Goal: Transaction & Acquisition: Purchase product/service

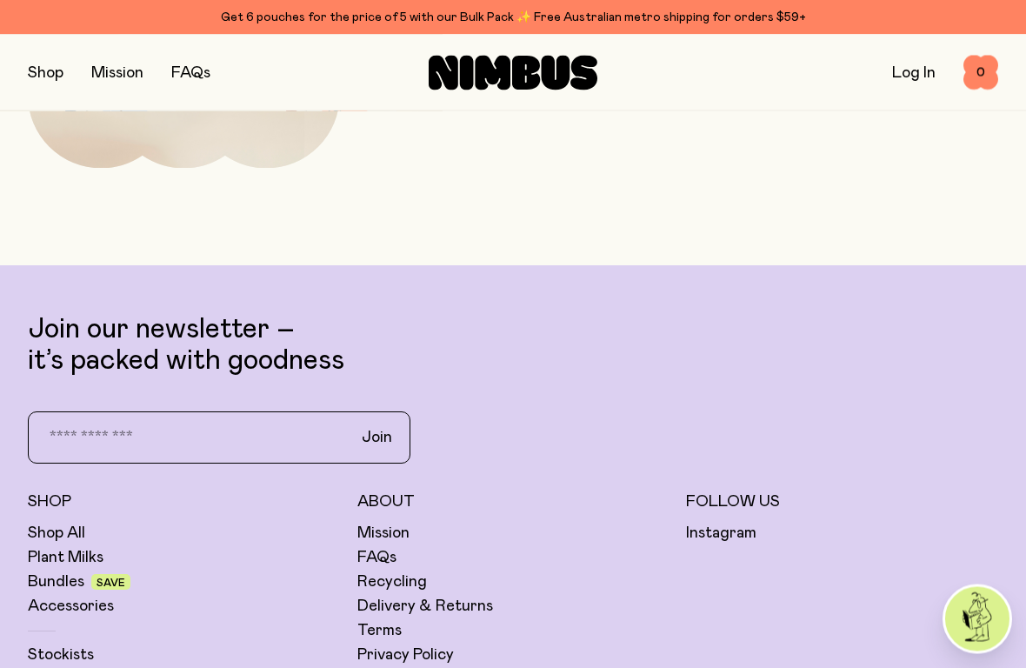
scroll to position [5584, 0]
click at [70, 523] on link "Shop All" at bounding box center [56, 533] width 57 height 21
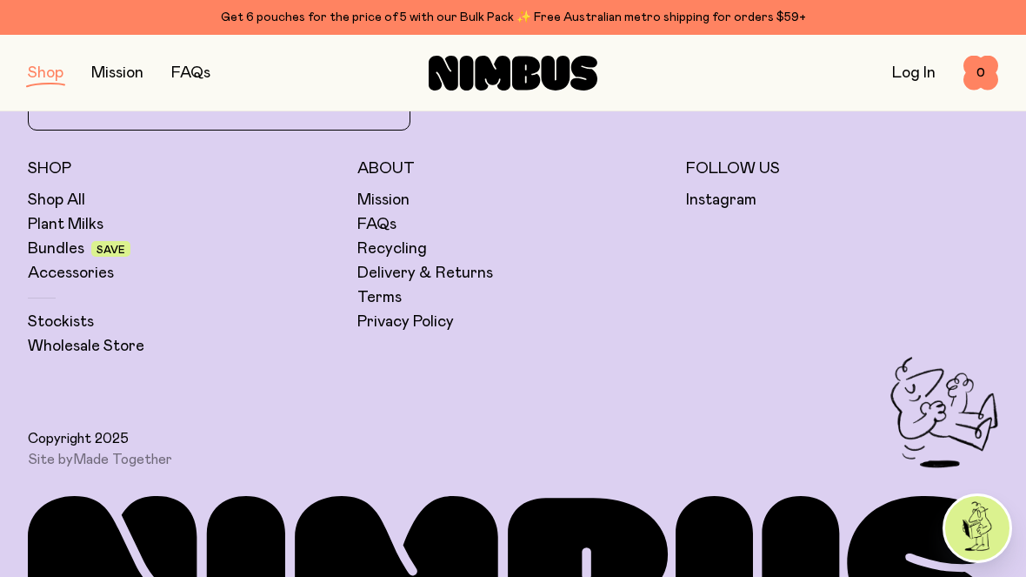
scroll to position [3064, 0]
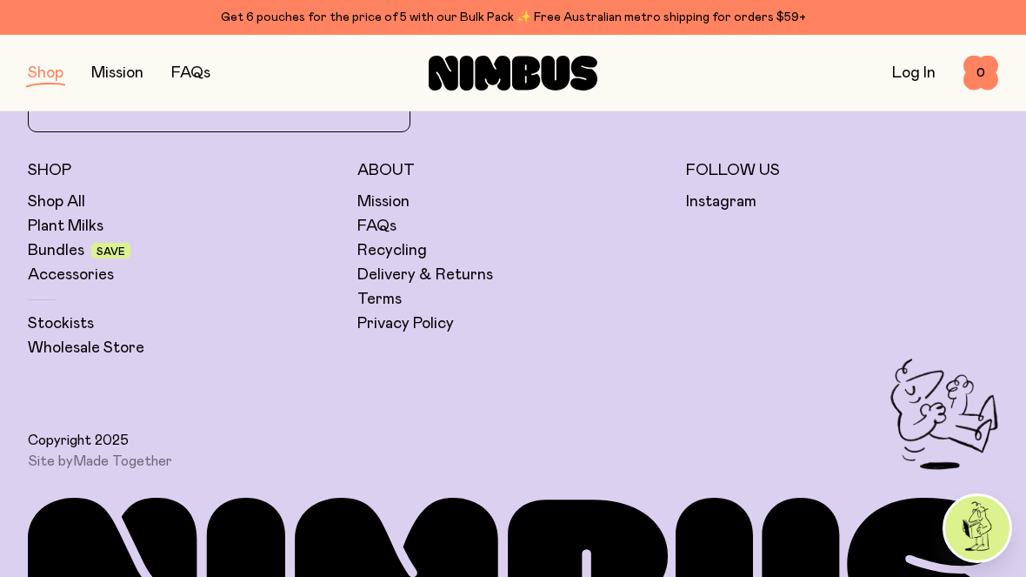
click at [61, 194] on link "Shop All" at bounding box center [56, 201] width 57 height 21
click at [66, 195] on link "Shop All" at bounding box center [56, 201] width 57 height 21
click at [77, 248] on link "Bundles" at bounding box center [56, 250] width 57 height 21
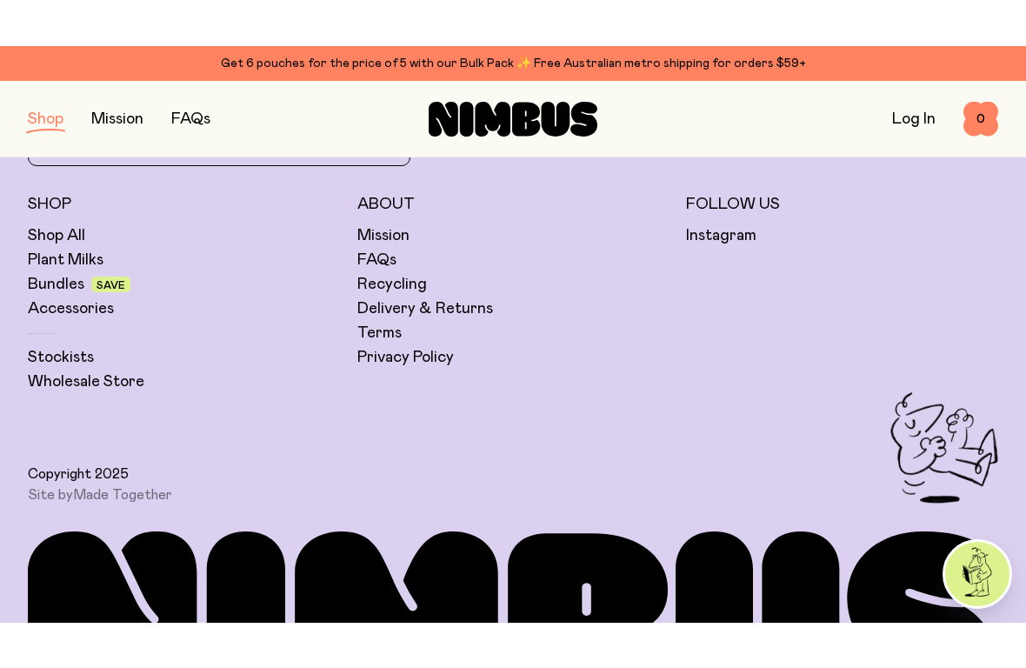
scroll to position [1579, 0]
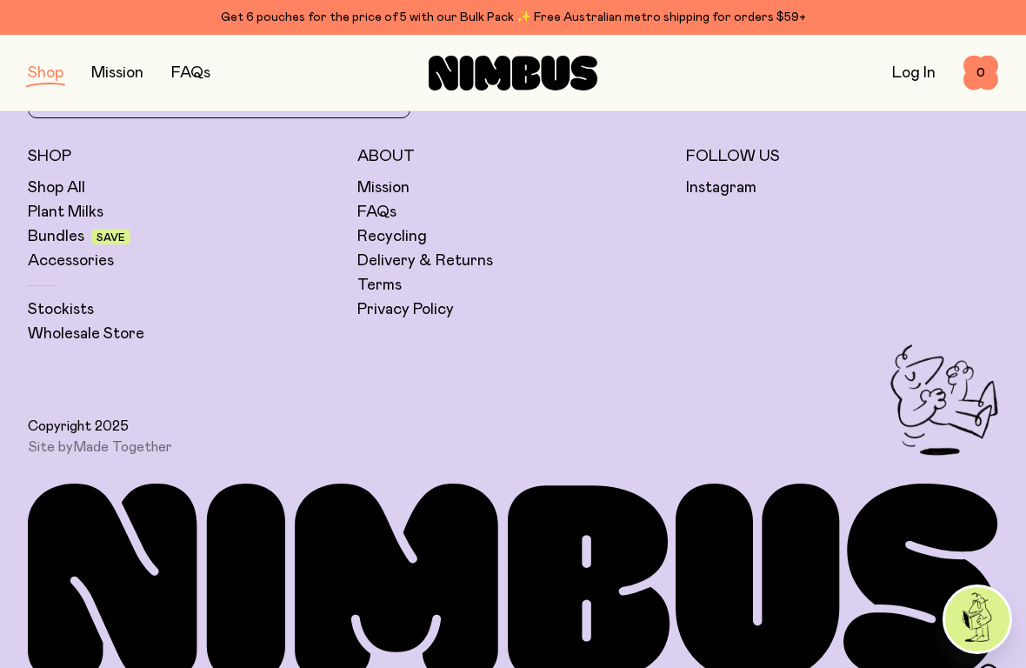
click at [67, 310] on link "Stockists" at bounding box center [61, 309] width 66 height 21
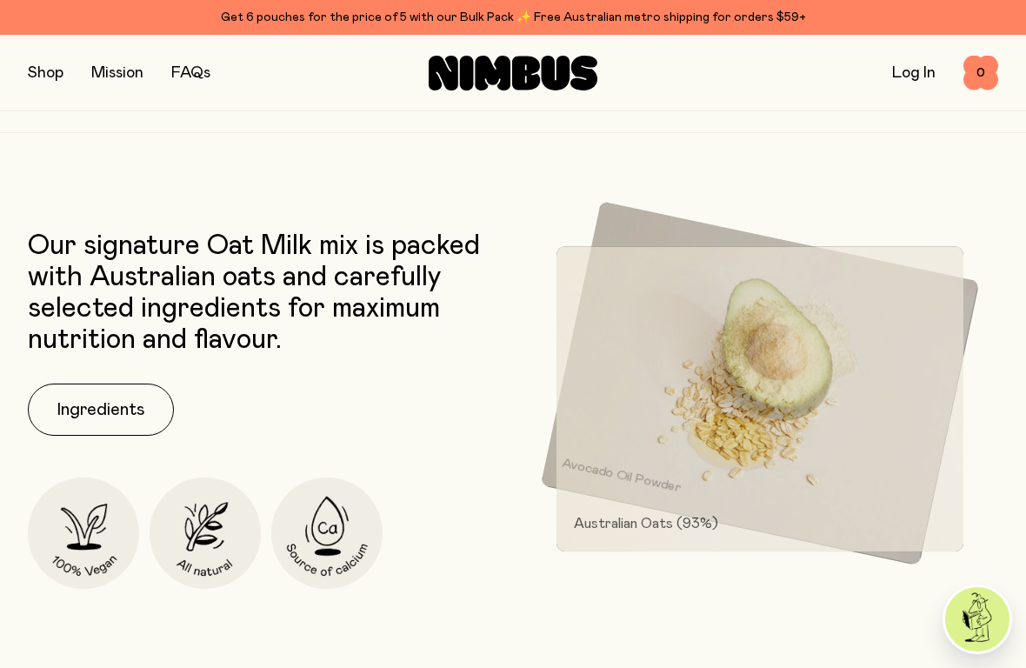
scroll to position [2221, 0]
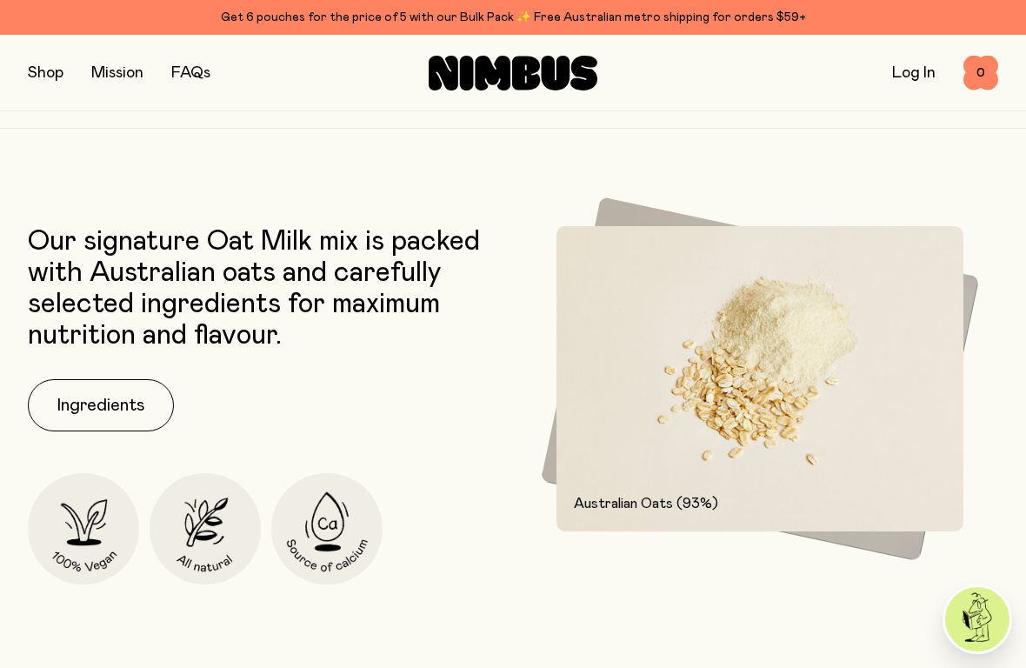
click at [116, 413] on button "Ingredients" at bounding box center [101, 405] width 146 height 52
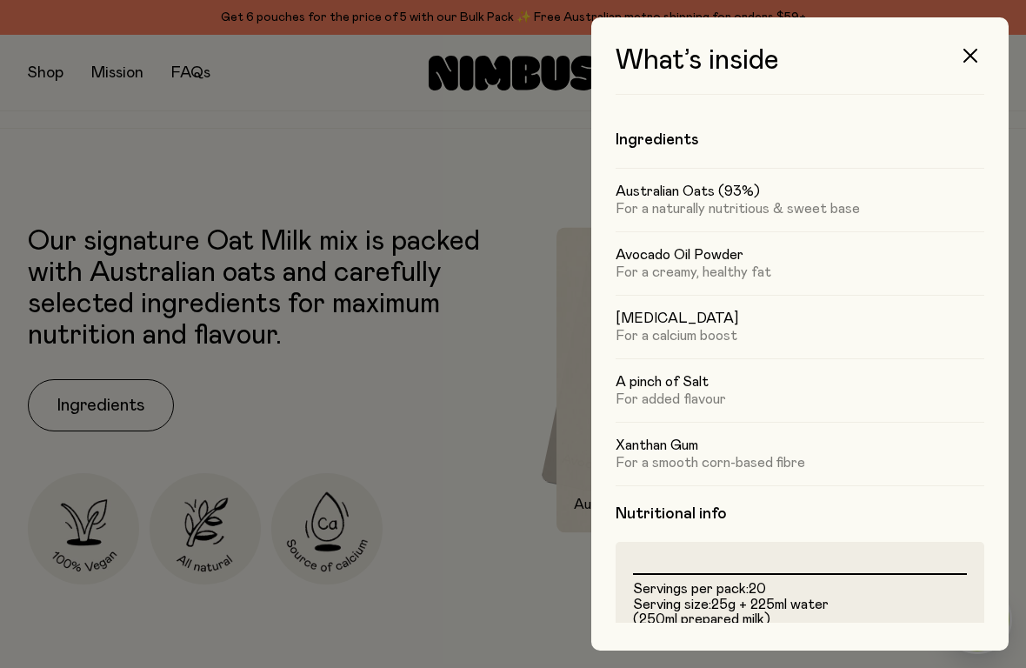
click at [971, 51] on icon "button" at bounding box center [970, 56] width 14 height 14
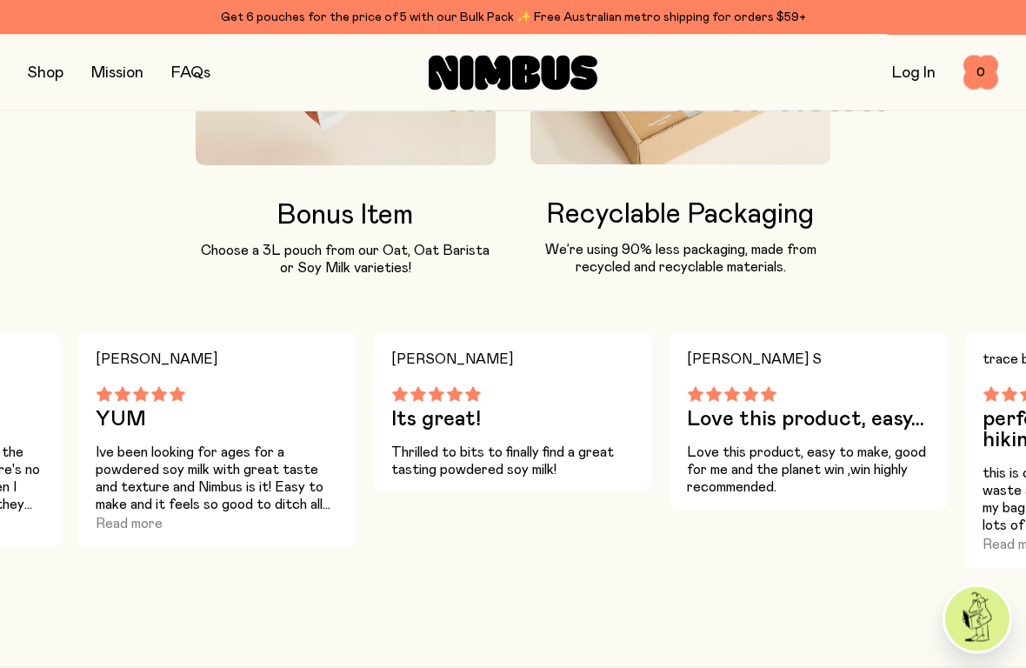
scroll to position [1683, 0]
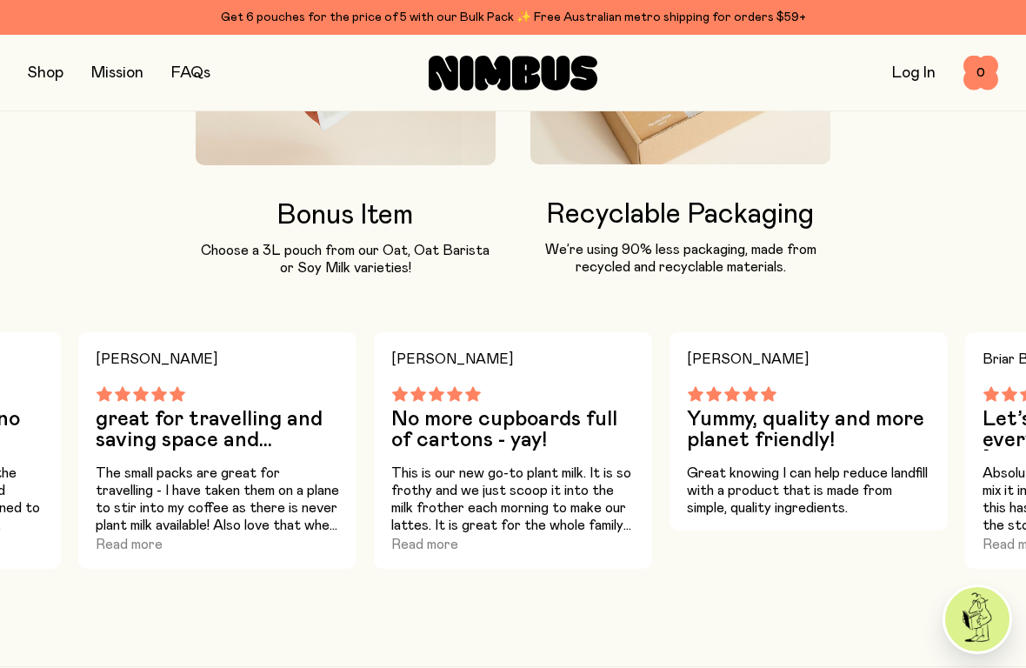
click at [50, 74] on button "button" at bounding box center [46, 73] width 36 height 24
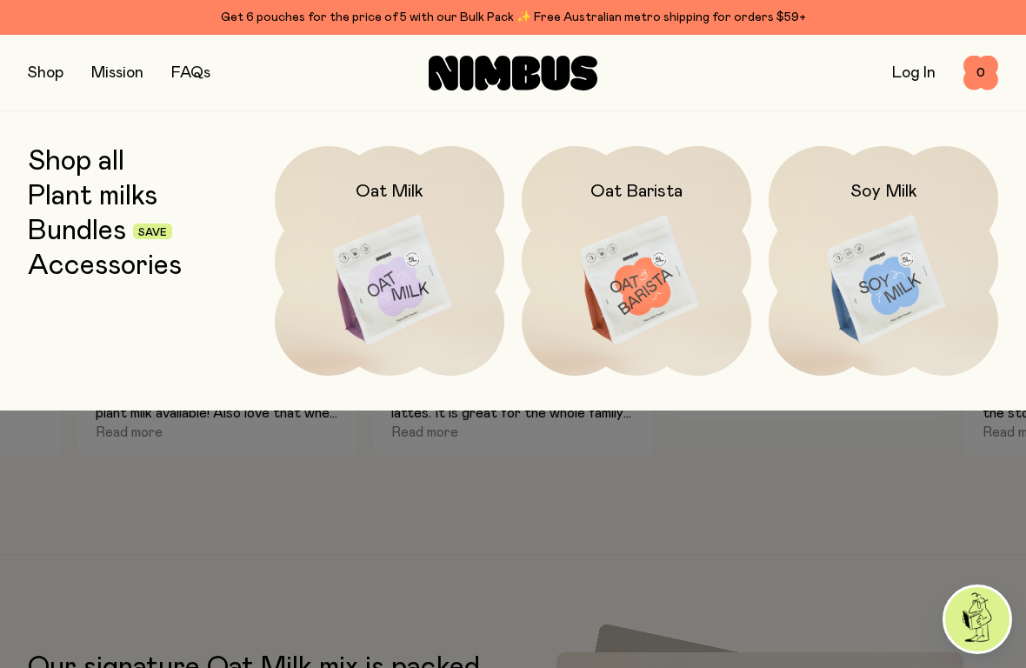
scroll to position [1796, 0]
click at [110, 197] on link "Plant milks" at bounding box center [93, 196] width 130 height 31
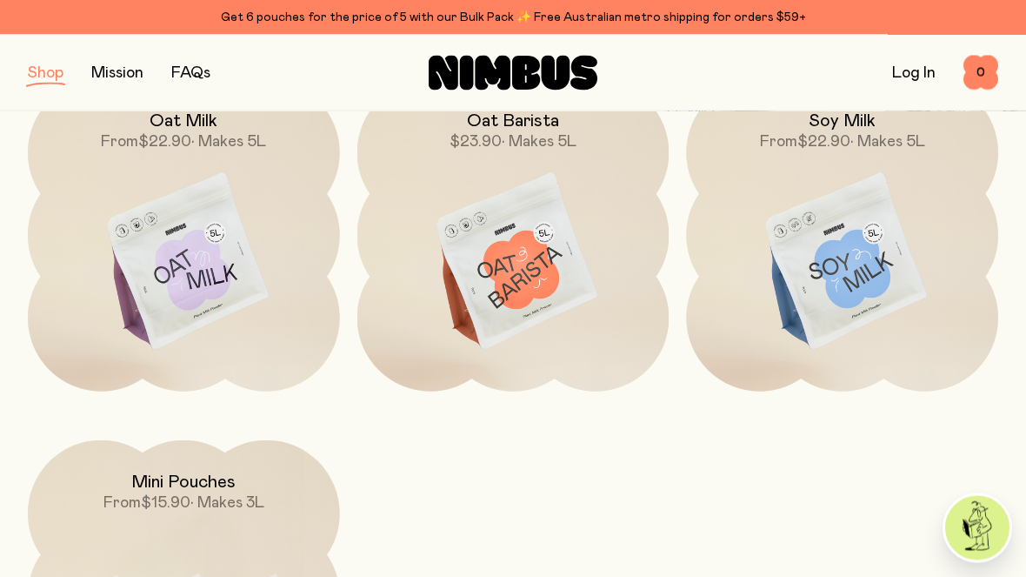
scroll to position [288, 0]
click at [210, 295] on img at bounding box center [184, 264] width 312 height 366
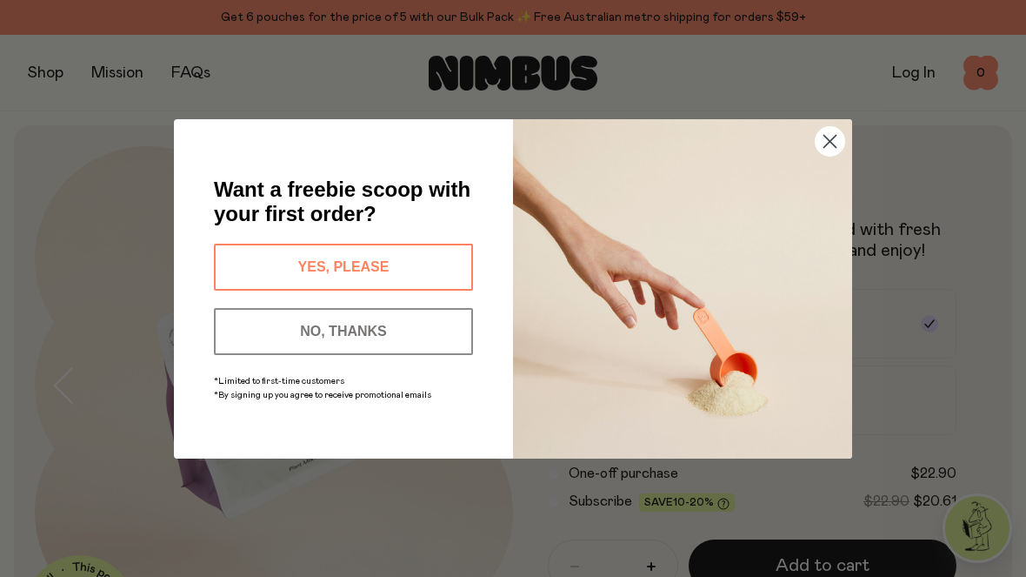
click at [363, 252] on button "YES, PLEASE" at bounding box center [343, 266] width 259 height 47
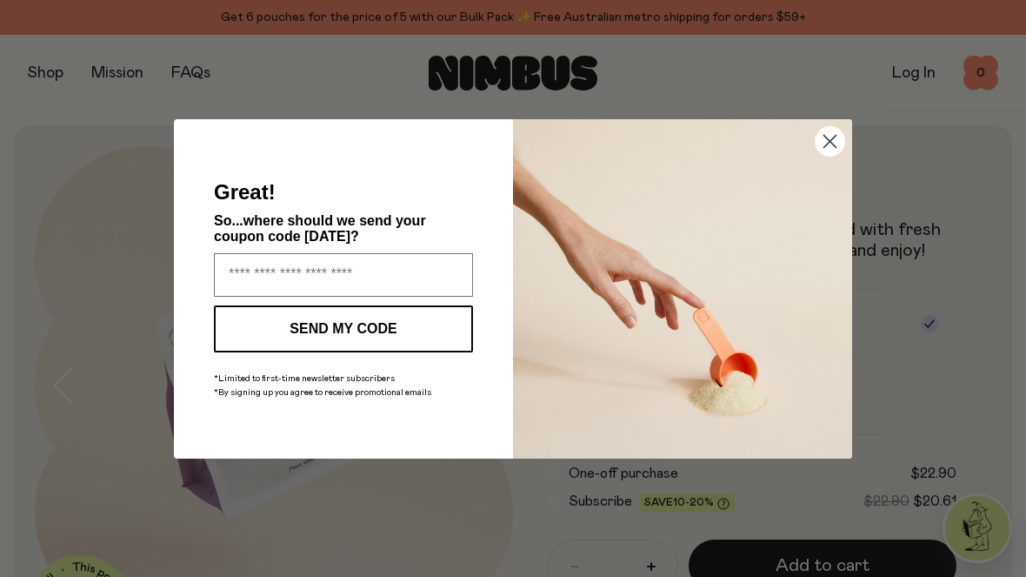
click at [256, 272] on input "Enter your email address" at bounding box center [343, 274] width 259 height 43
type input "**********"
click at [370, 311] on button "SEND MY CODE" at bounding box center [343, 328] width 259 height 47
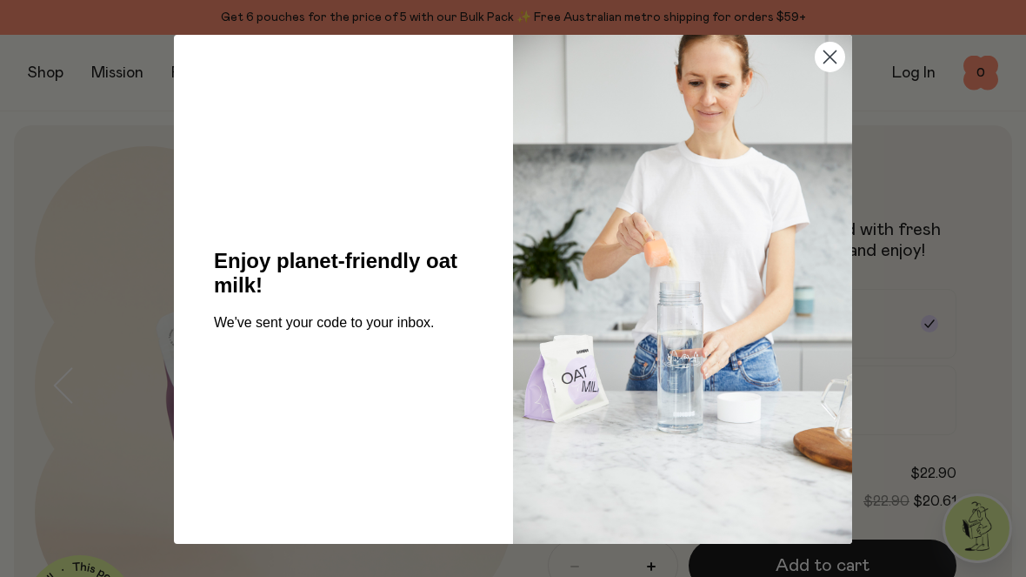
click at [837, 62] on circle "Close dialog" at bounding box center [830, 57] width 29 height 29
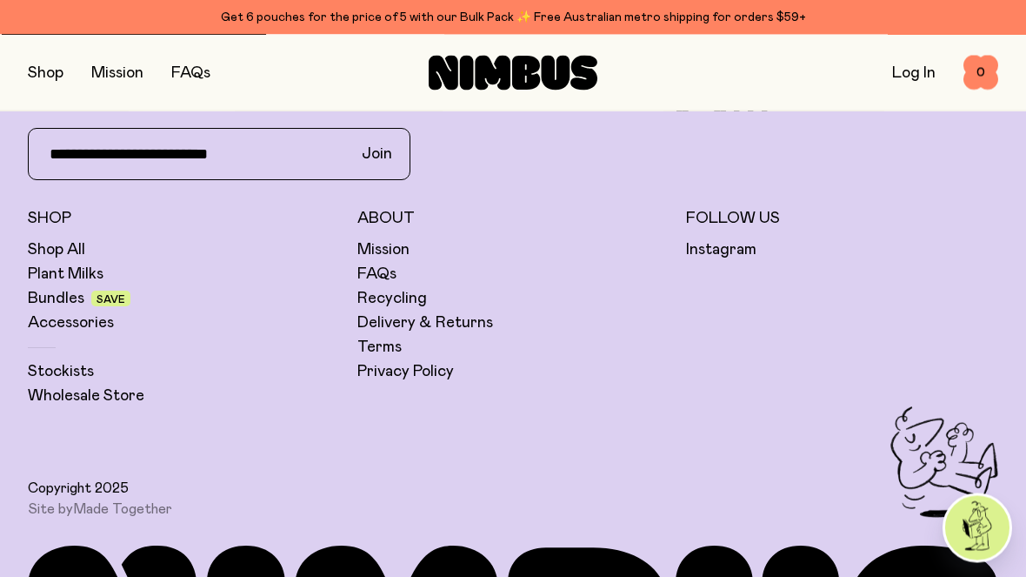
scroll to position [4198, 0]
click at [404, 312] on link "Delivery & Returns" at bounding box center [425, 322] width 136 height 21
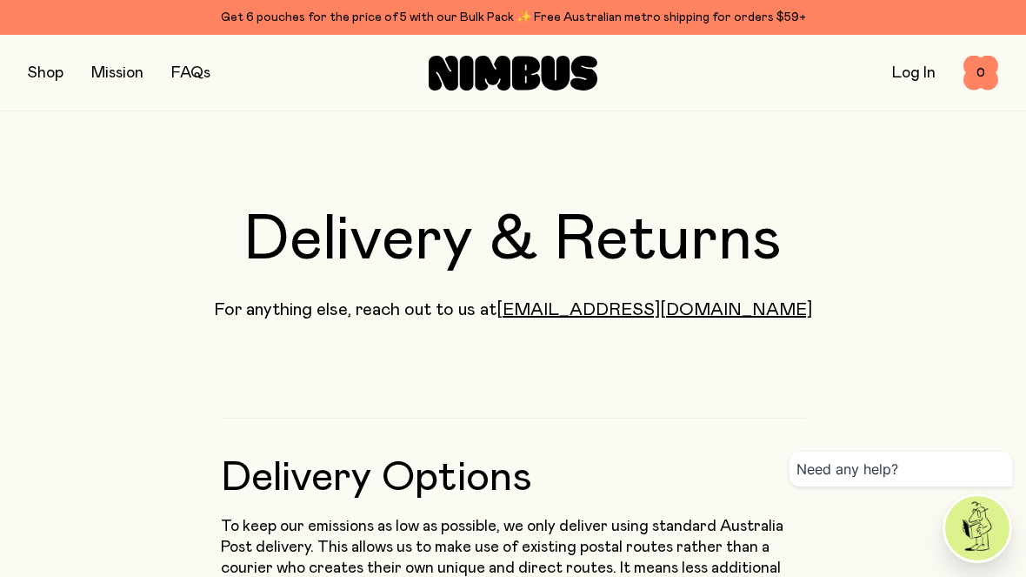
click at [56, 67] on button "button" at bounding box center [46, 73] width 36 height 24
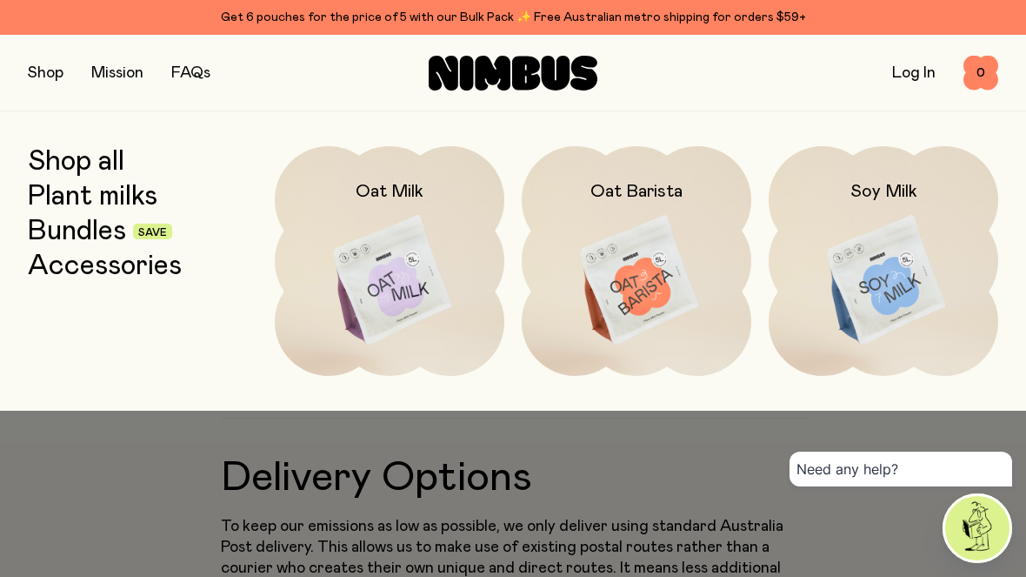
click at [117, 195] on link "Plant milks" at bounding box center [93, 196] width 130 height 31
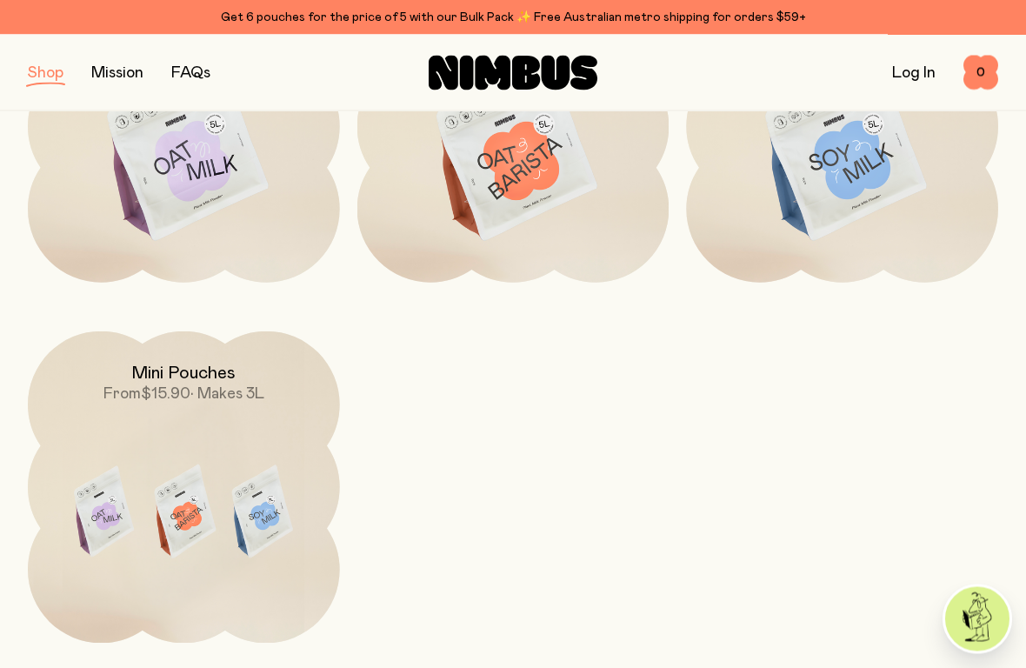
scroll to position [435, 0]
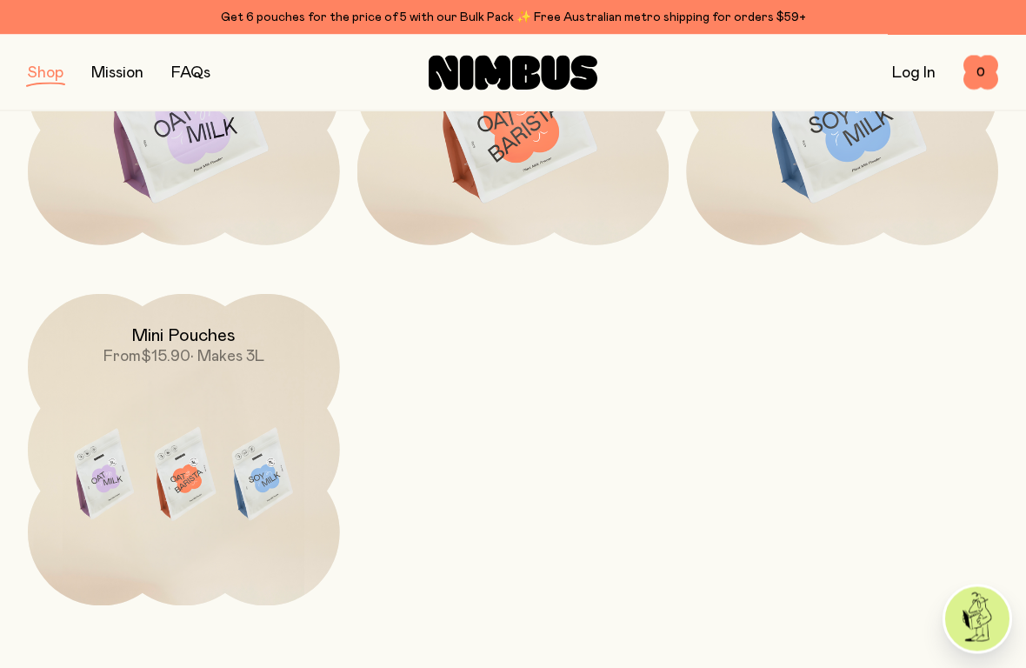
click at [214, 455] on img at bounding box center [184, 478] width 312 height 366
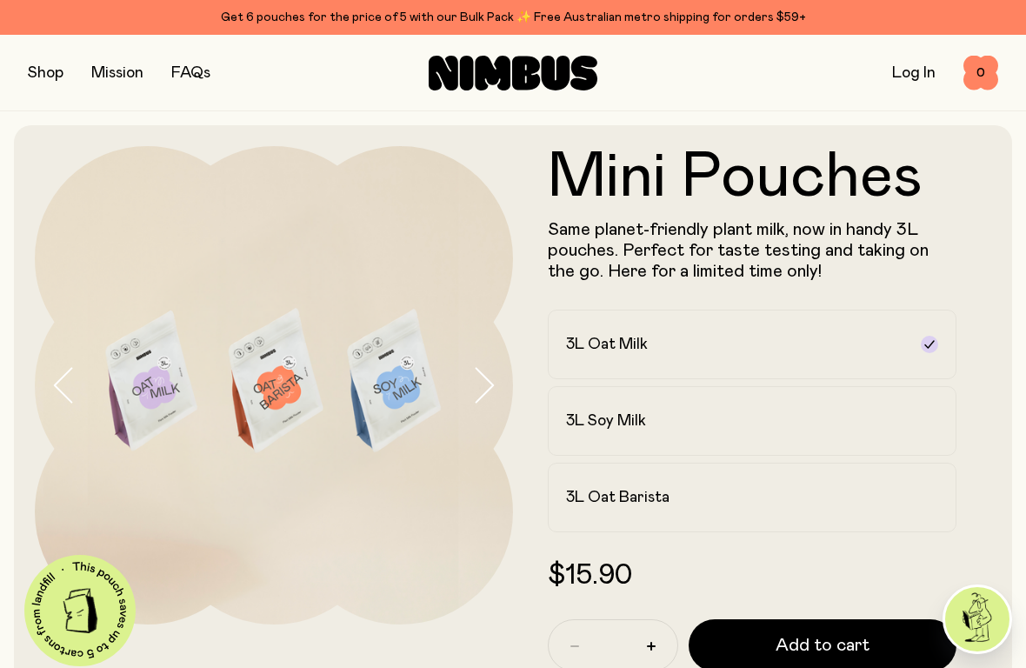
click at [642, 417] on h2 "3L Soy Milk" at bounding box center [606, 420] width 80 height 21
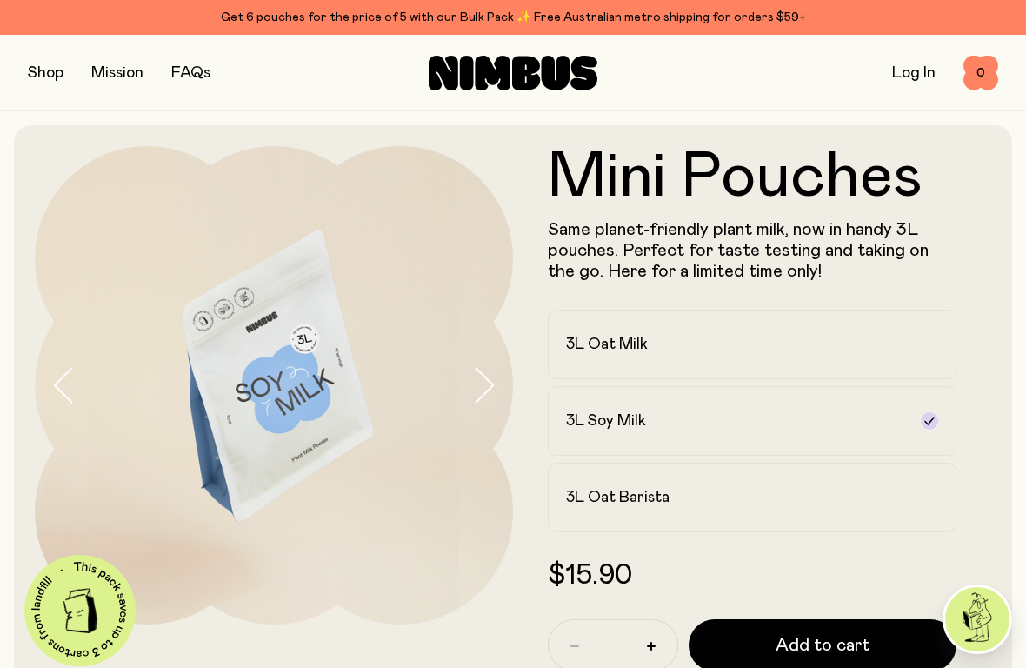
click at [815, 576] on span "Add to cart" at bounding box center [823, 645] width 94 height 24
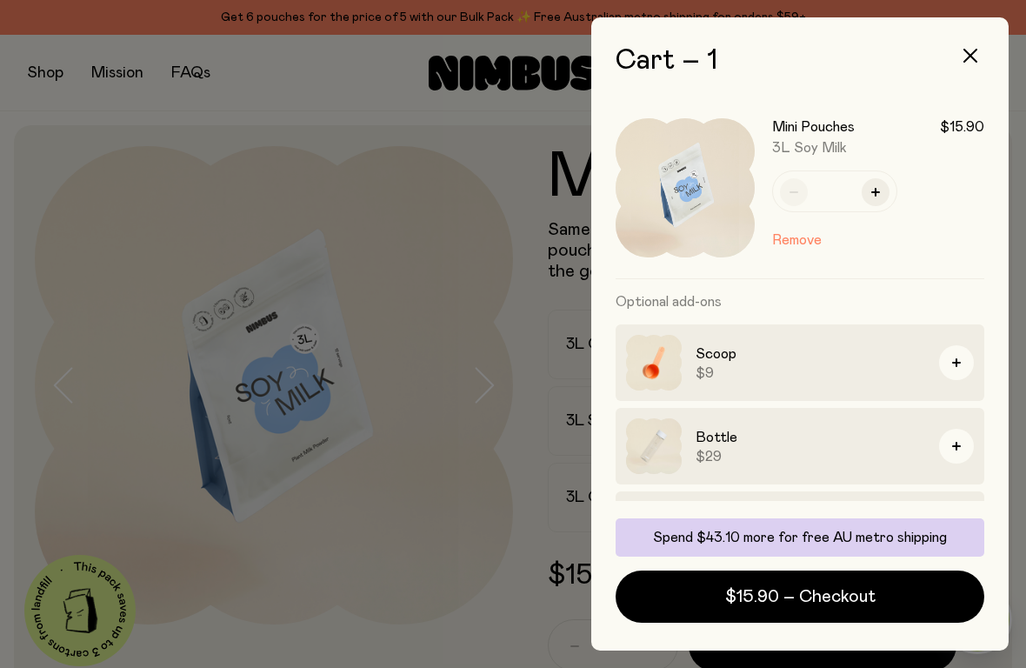
click at [975, 60] on icon "button" at bounding box center [970, 56] width 14 height 14
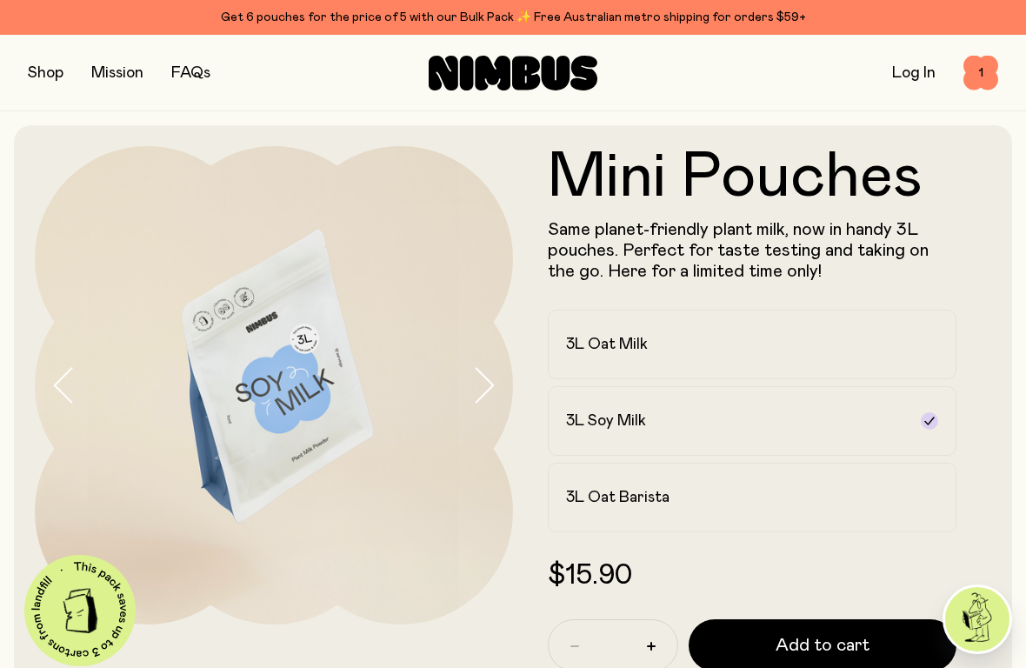
click at [48, 75] on button "button" at bounding box center [46, 73] width 36 height 24
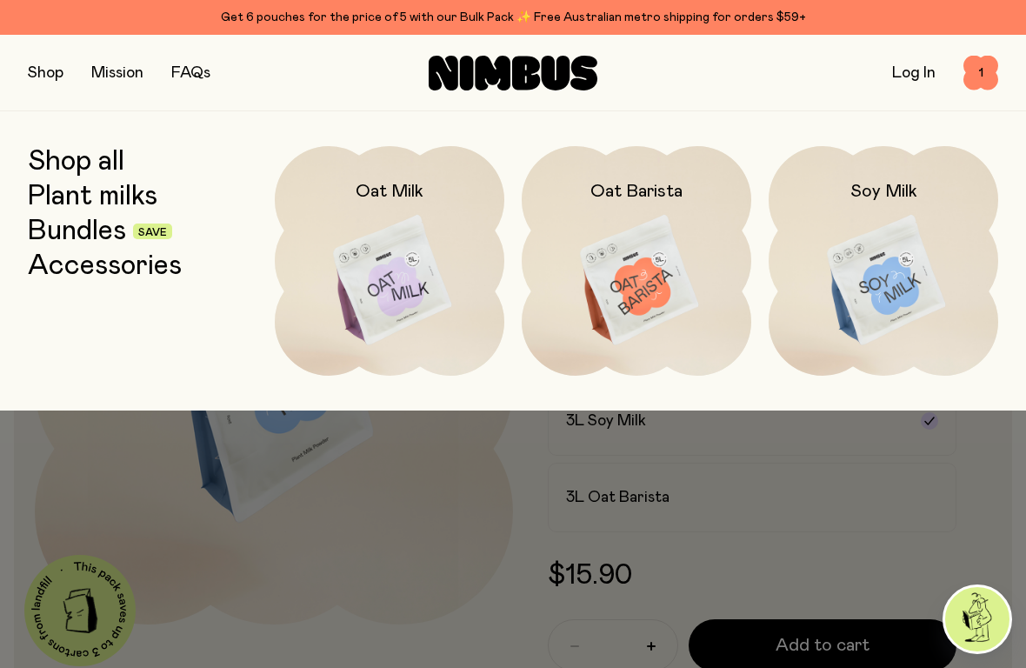
click at [402, 290] on img at bounding box center [390, 281] width 230 height 270
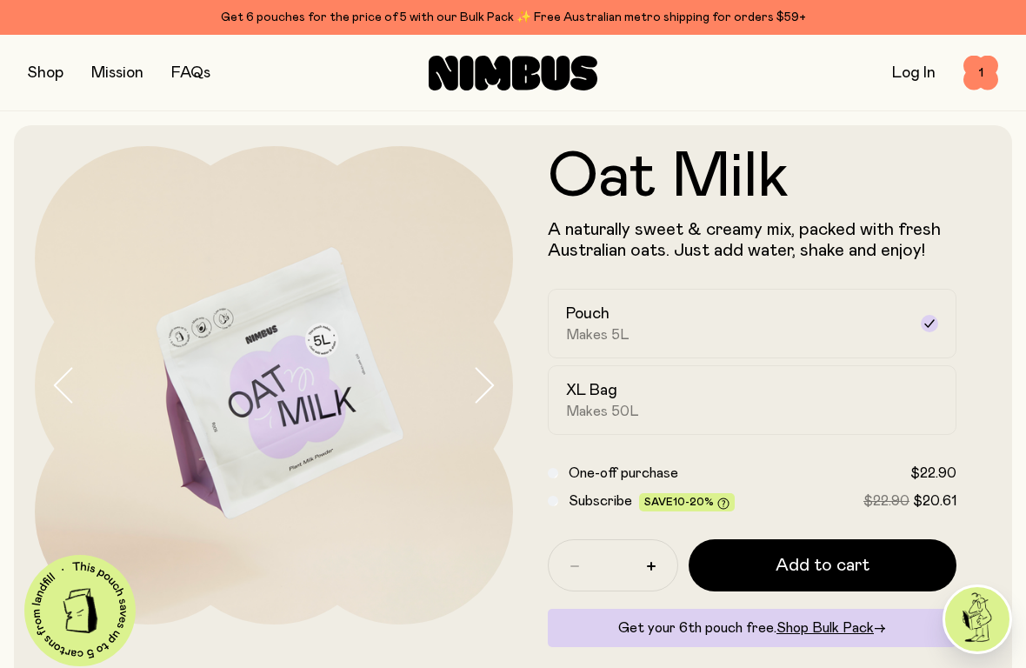
click at [831, 550] on button "Add to cart" at bounding box center [823, 565] width 268 height 52
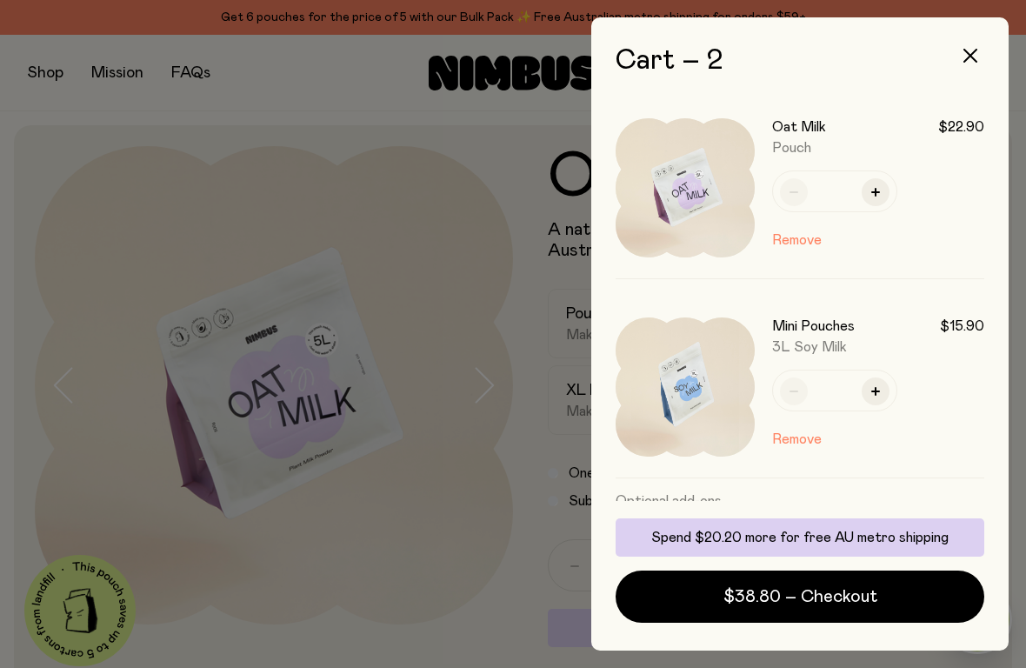
click at [977, 66] on button "button" at bounding box center [971, 56] width 42 height 42
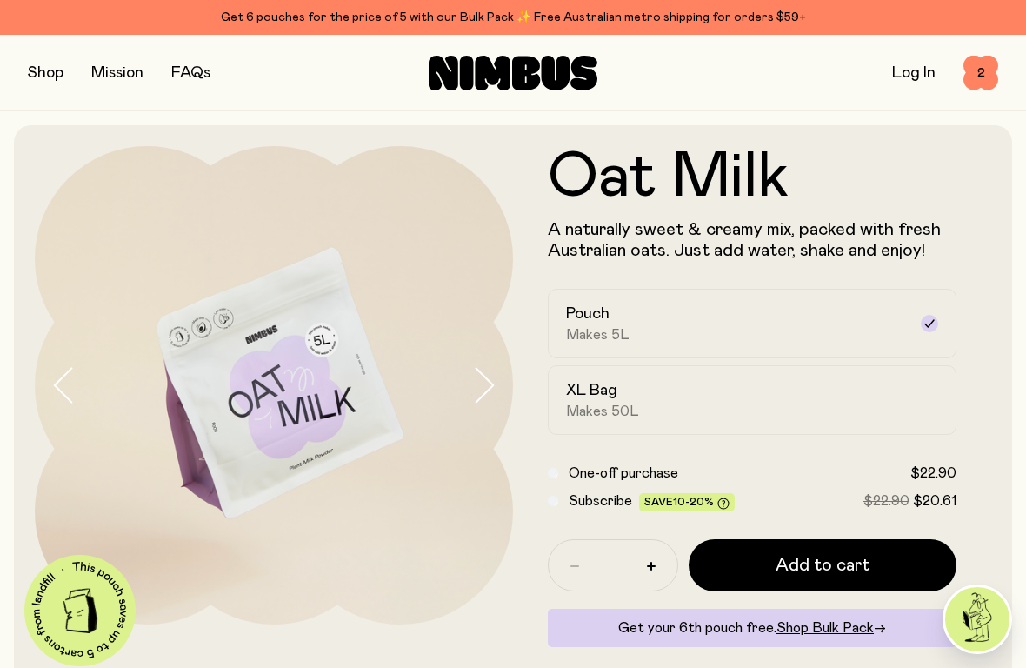
click at [609, 408] on span "Makes 50L" at bounding box center [602, 411] width 73 height 17
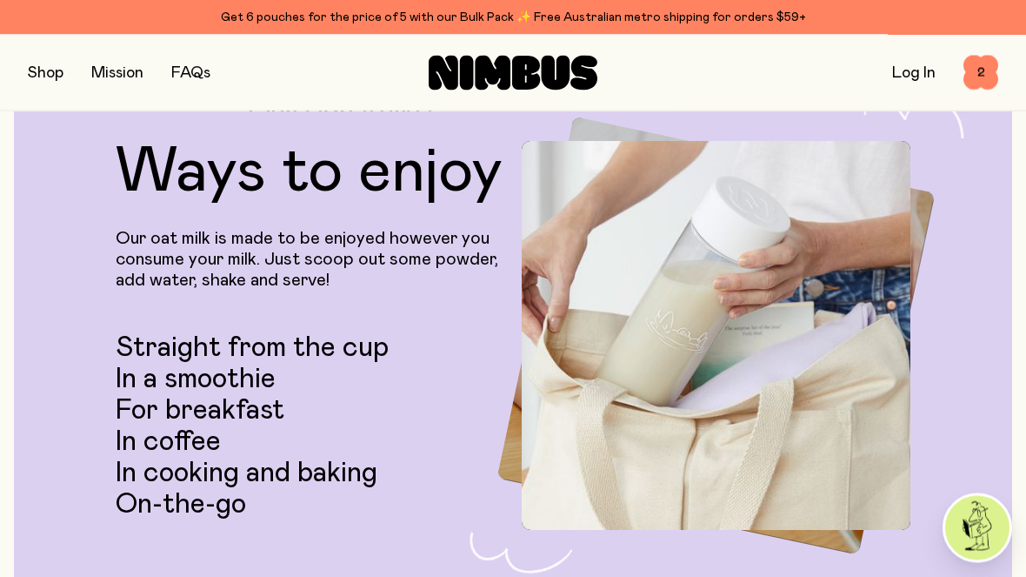
scroll to position [2870, 0]
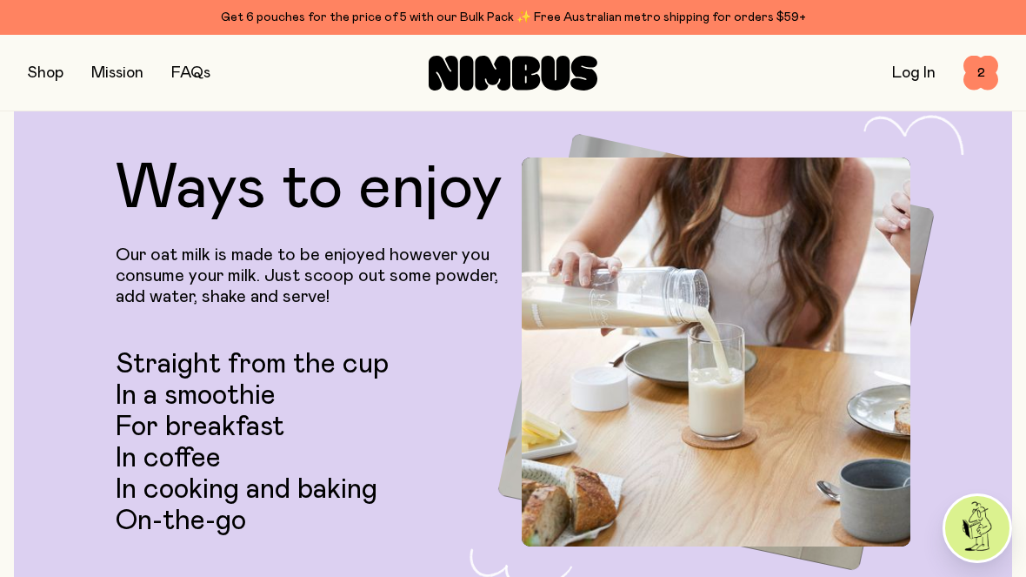
click at [990, 83] on span "2" at bounding box center [980, 73] width 35 height 35
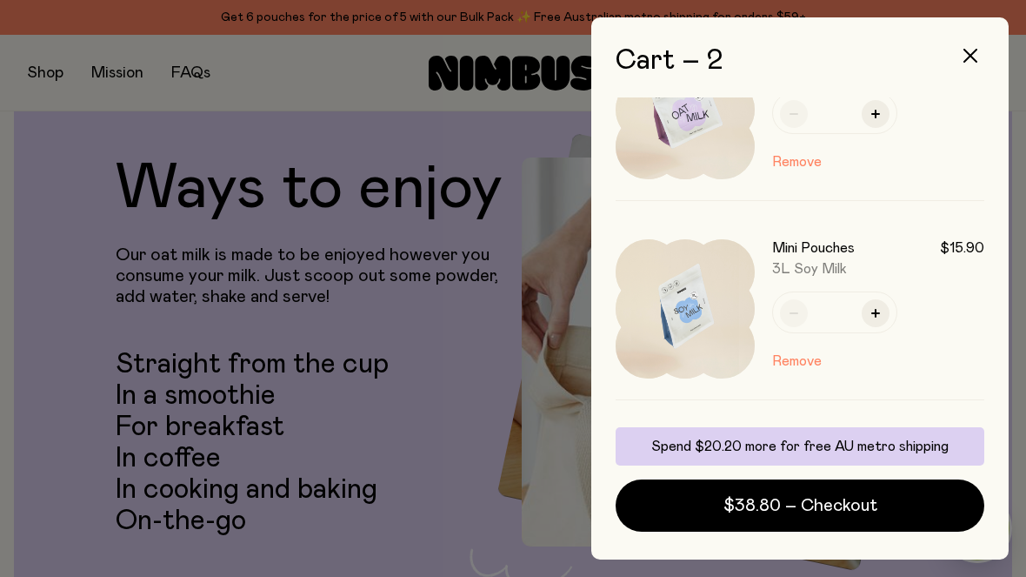
scroll to position [80, 0]
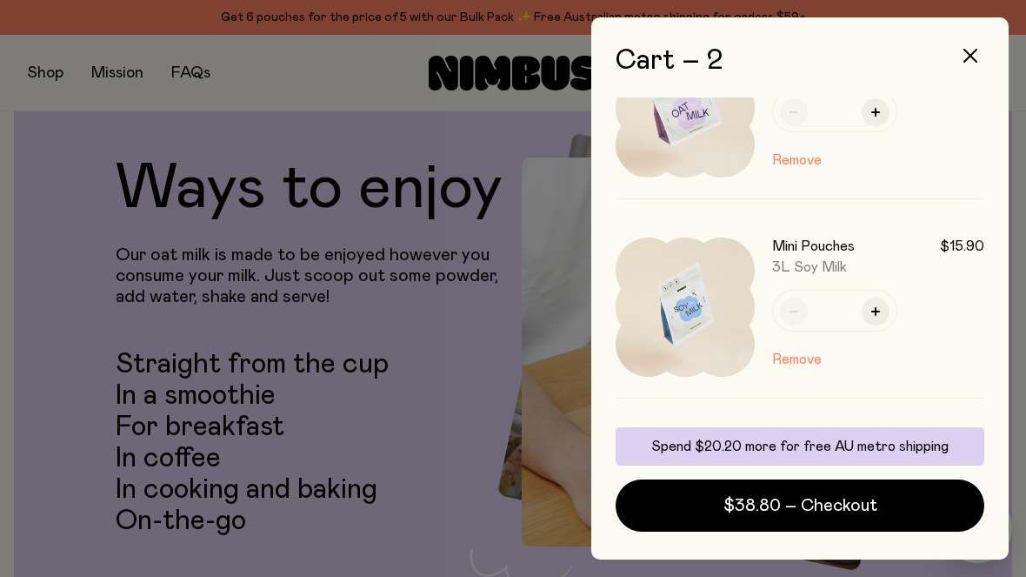
click at [839, 505] on span "$38.80 – Checkout" at bounding box center [800, 505] width 154 height 24
click at [875, 309] on icon "button" at bounding box center [875, 311] width 9 height 9
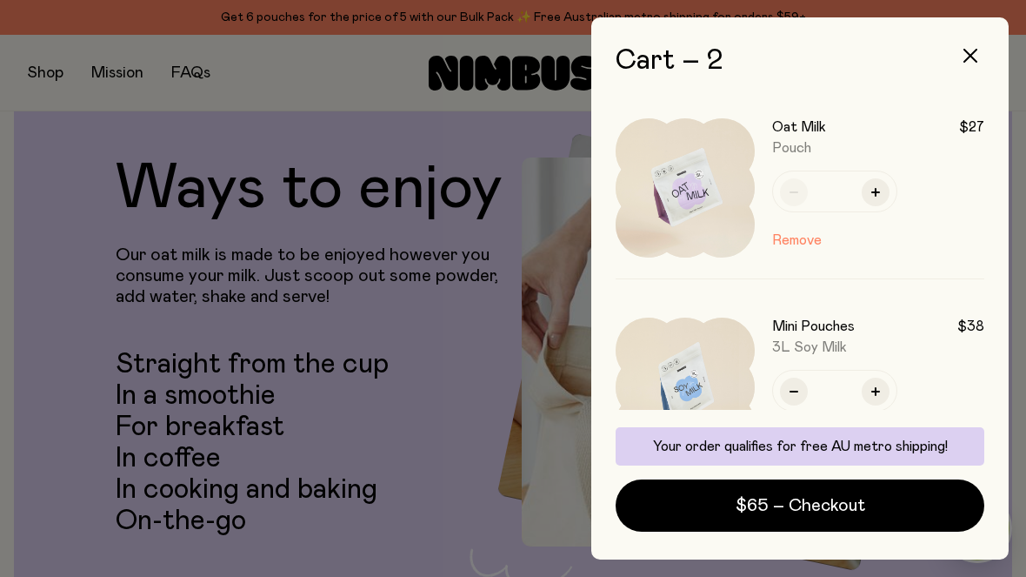
scroll to position [0, 0]
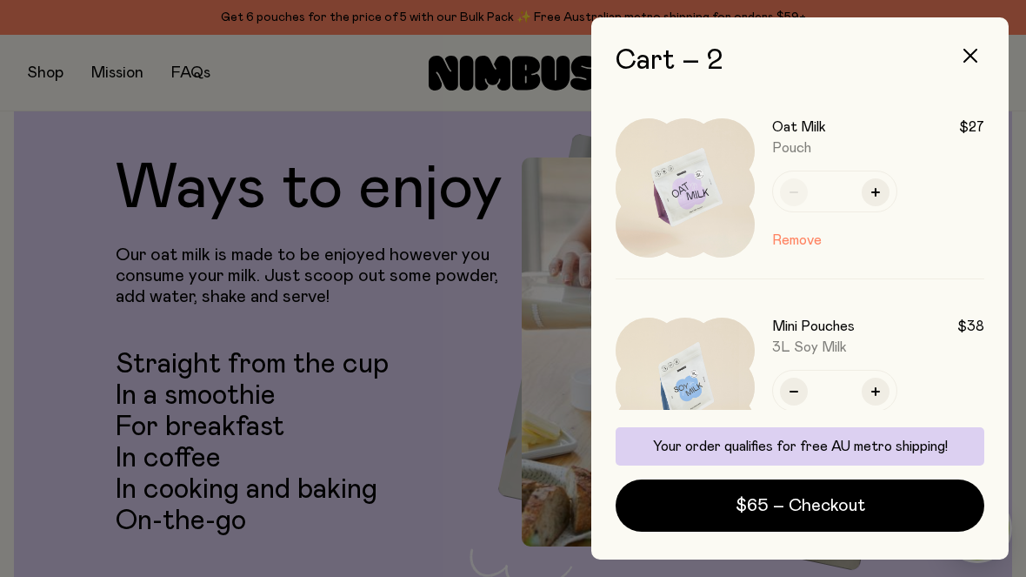
click at [788, 393] on button "button" at bounding box center [794, 391] width 28 height 28
type input "*"
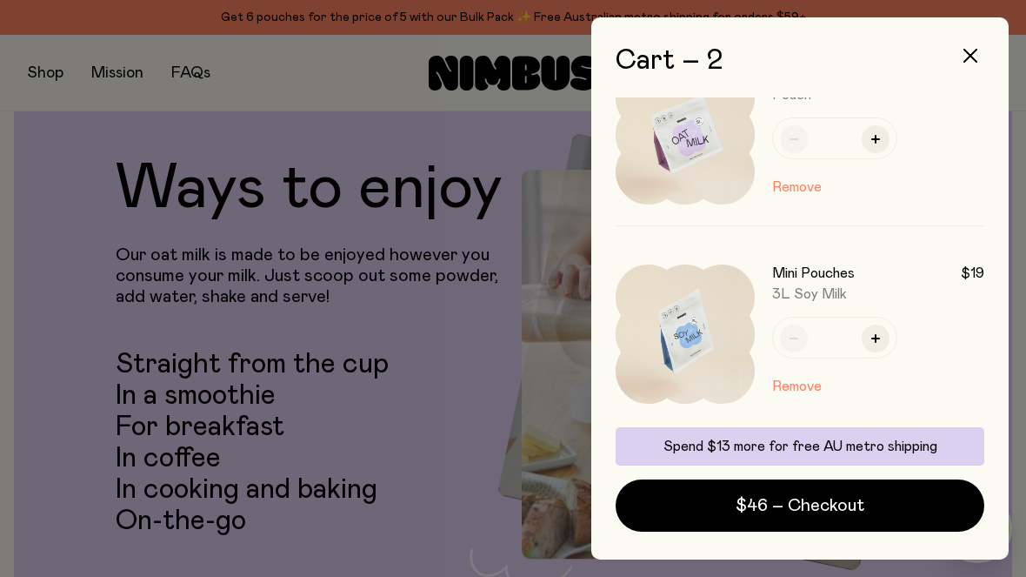
scroll to position [54, 0]
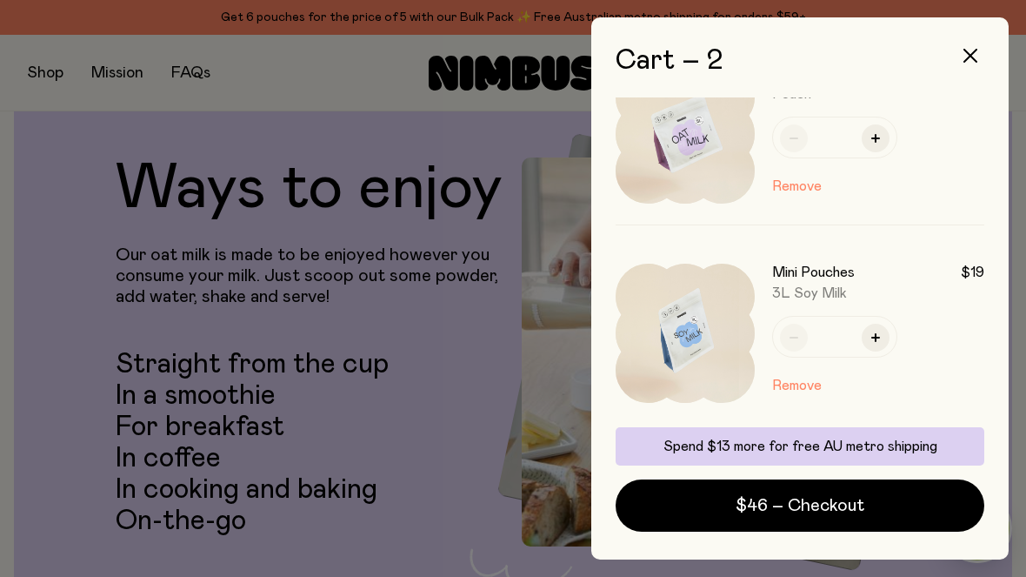
click at [787, 377] on button "Remove" at bounding box center [797, 385] width 50 height 21
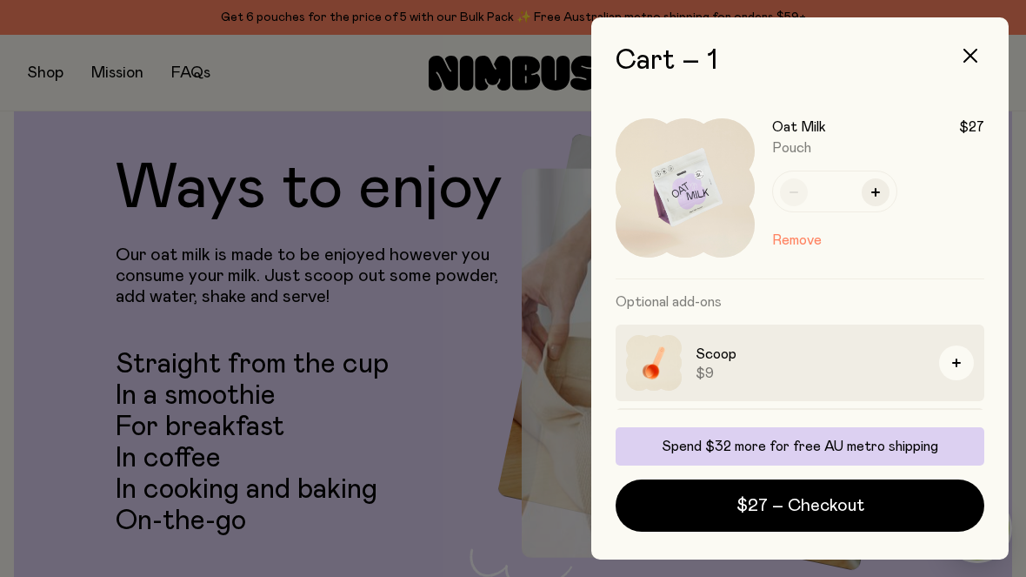
scroll to position [0, 0]
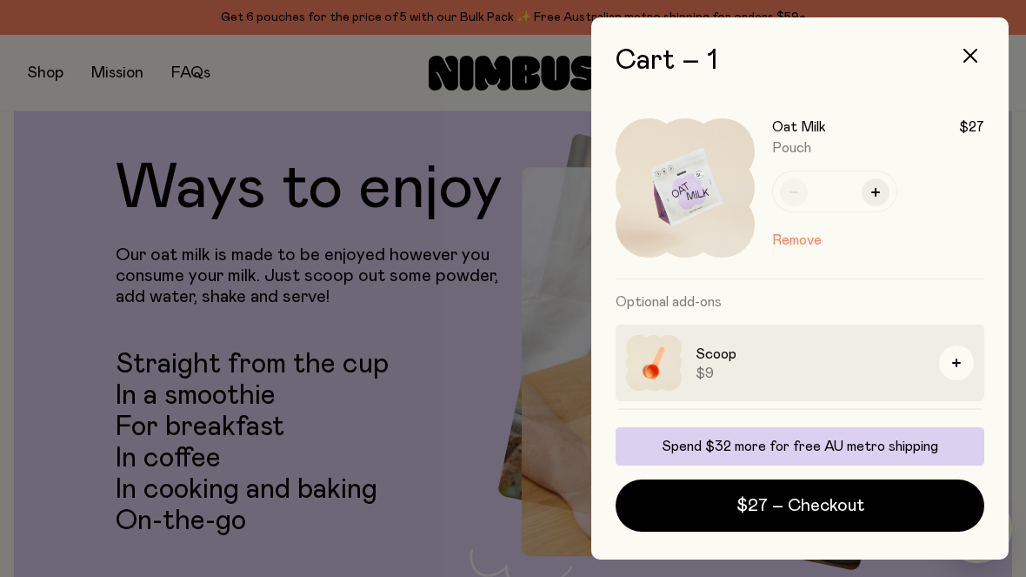
click at [958, 61] on button "button" at bounding box center [971, 56] width 42 height 42
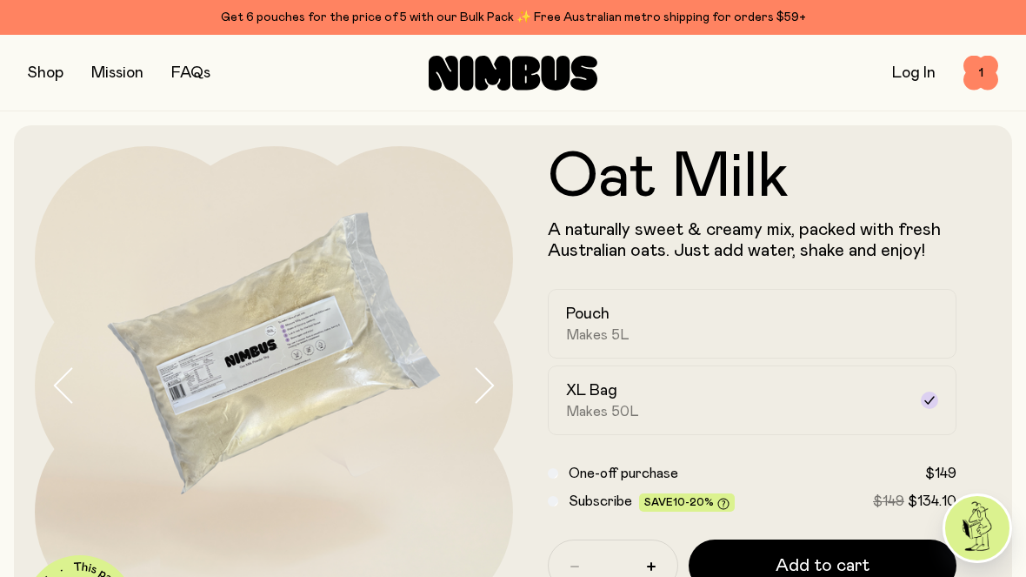
scroll to position [2870, 0]
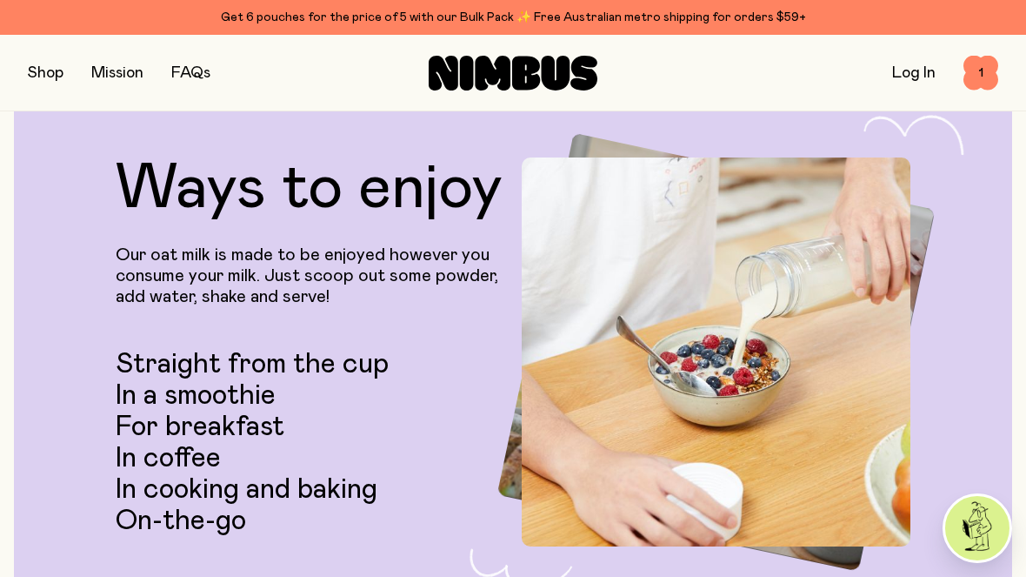
click at [39, 83] on button "button" at bounding box center [46, 73] width 36 height 24
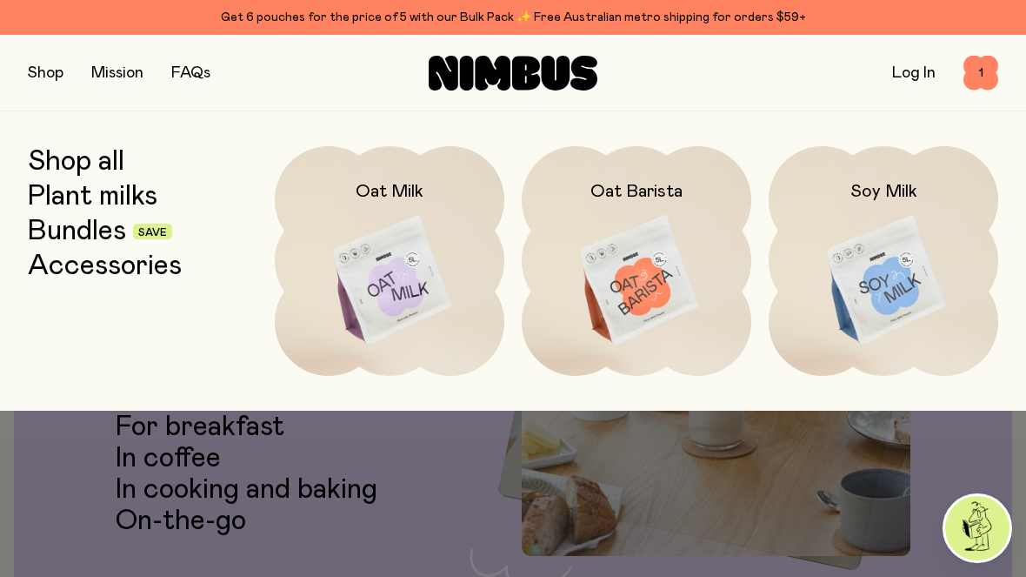
click at [899, 293] on img at bounding box center [884, 281] width 230 height 270
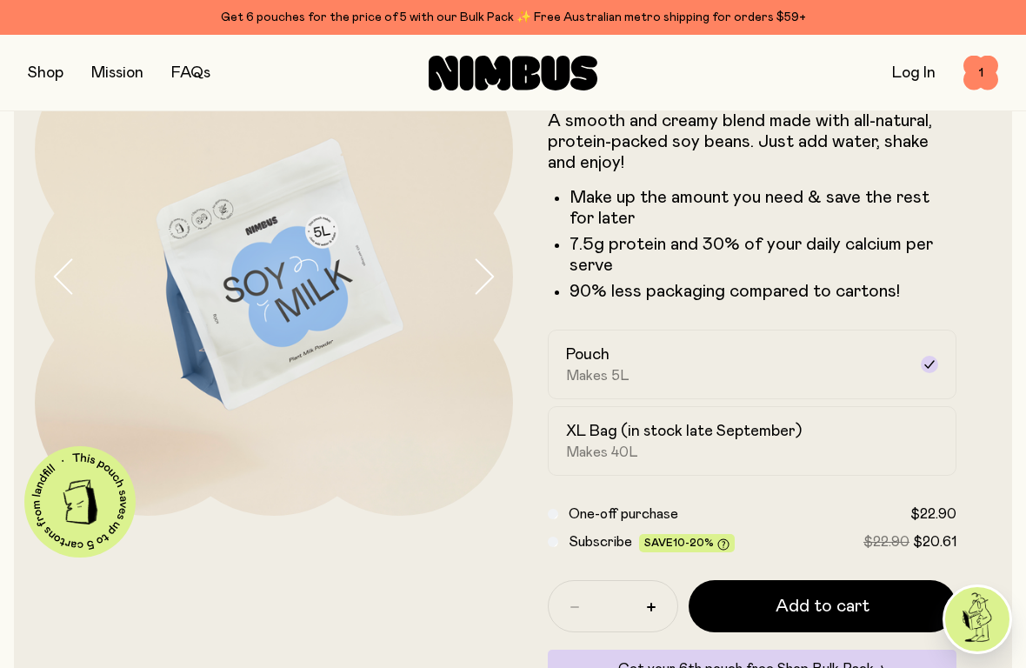
scroll to position [110, 0]
click at [837, 576] on span "Add to cart" at bounding box center [823, 605] width 94 height 24
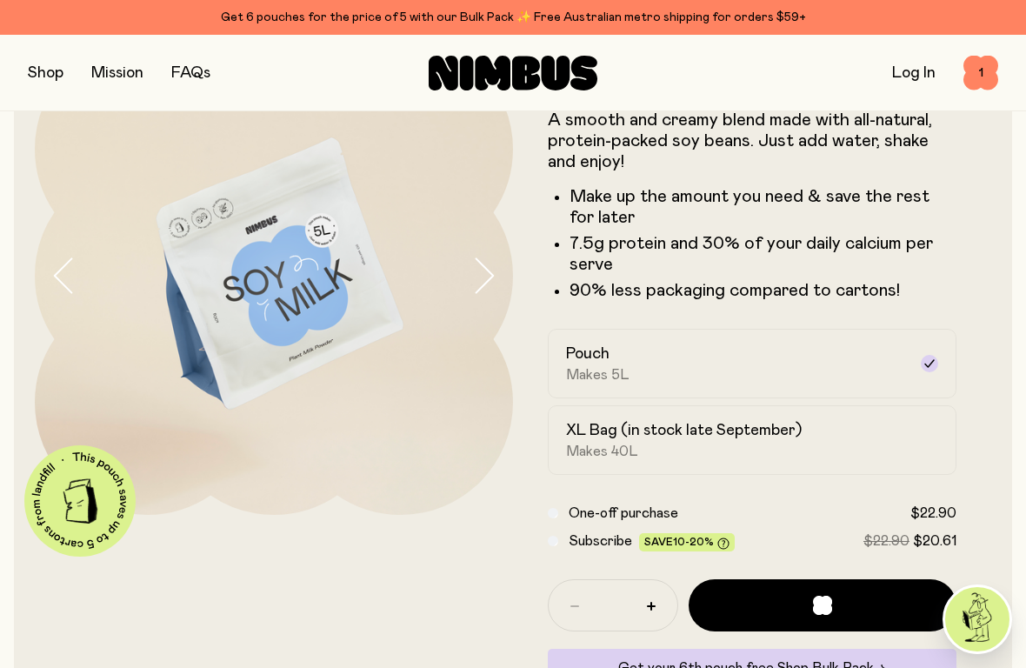
scroll to position [0, 0]
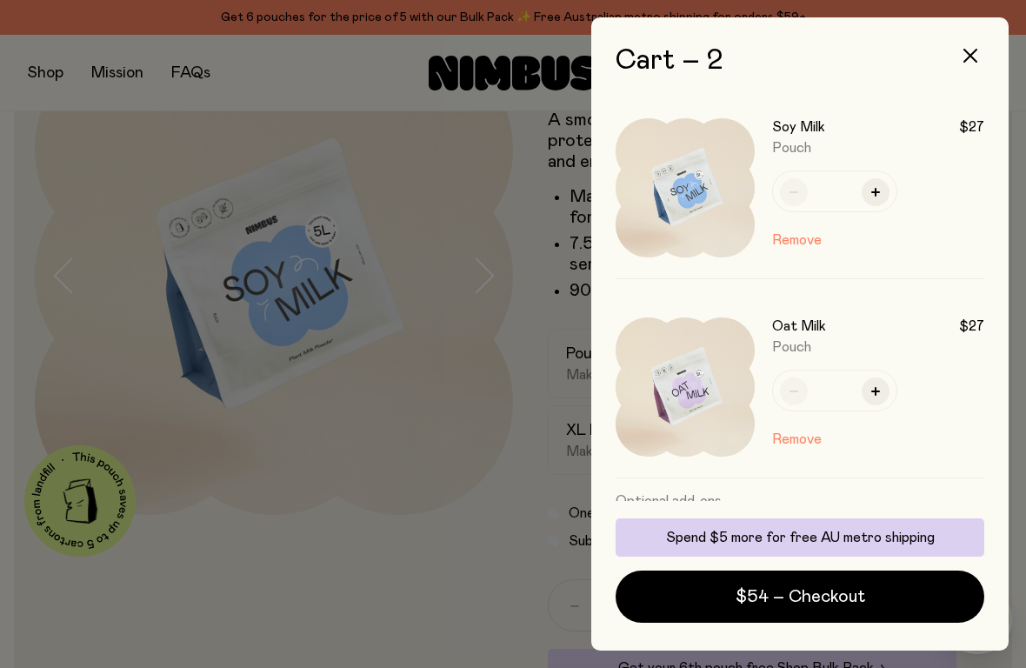
click at [963, 55] on button "button" at bounding box center [971, 56] width 42 height 42
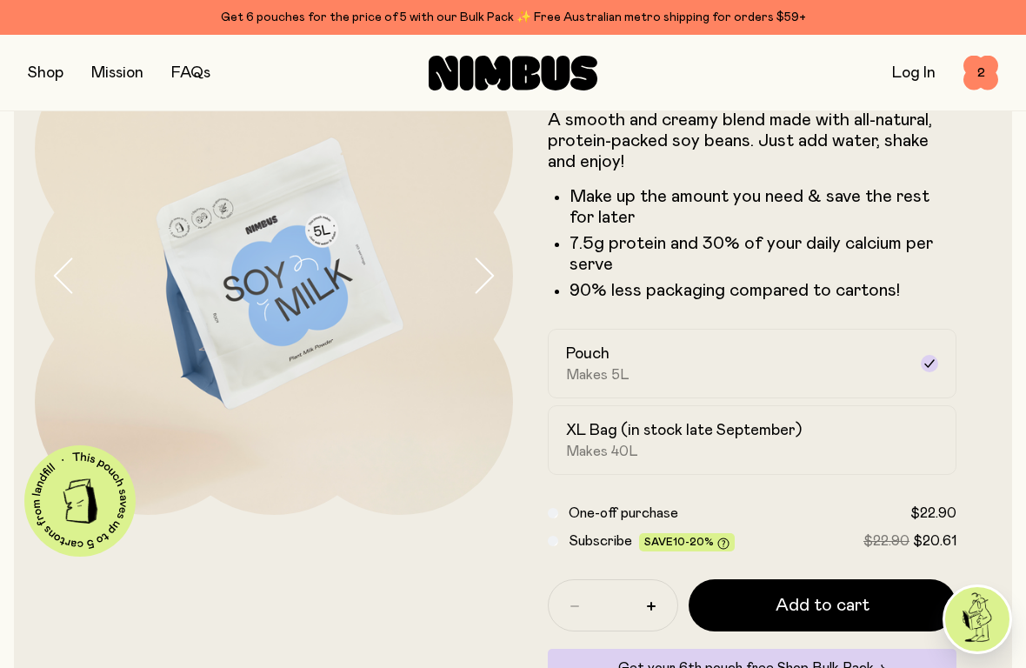
click at [52, 81] on button "button" at bounding box center [46, 73] width 36 height 24
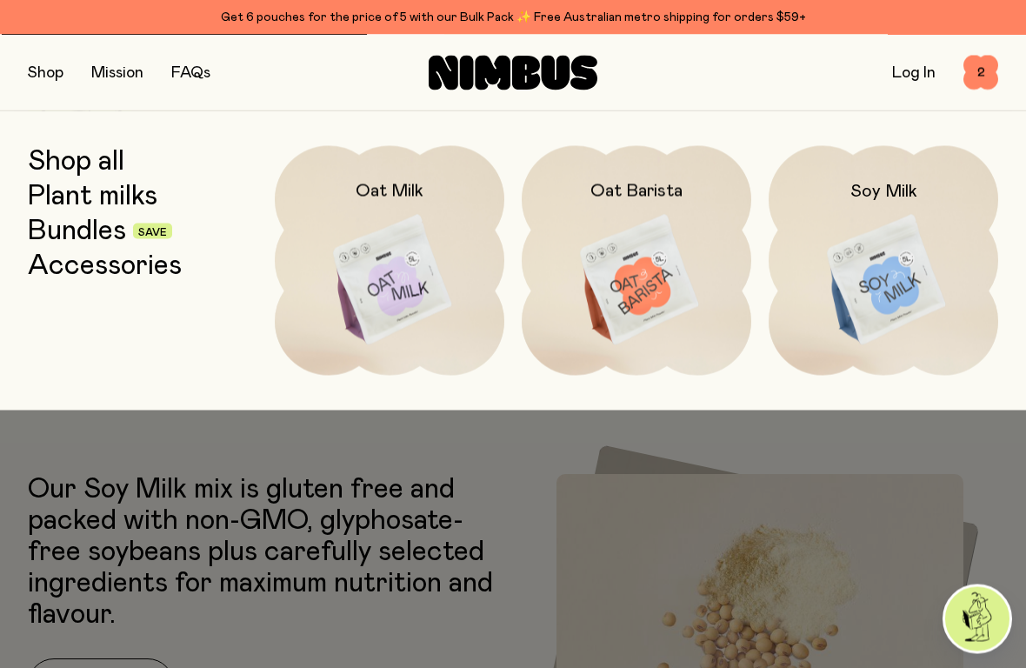
scroll to position [479, 0]
click at [46, 78] on button "button" at bounding box center [46, 73] width 36 height 24
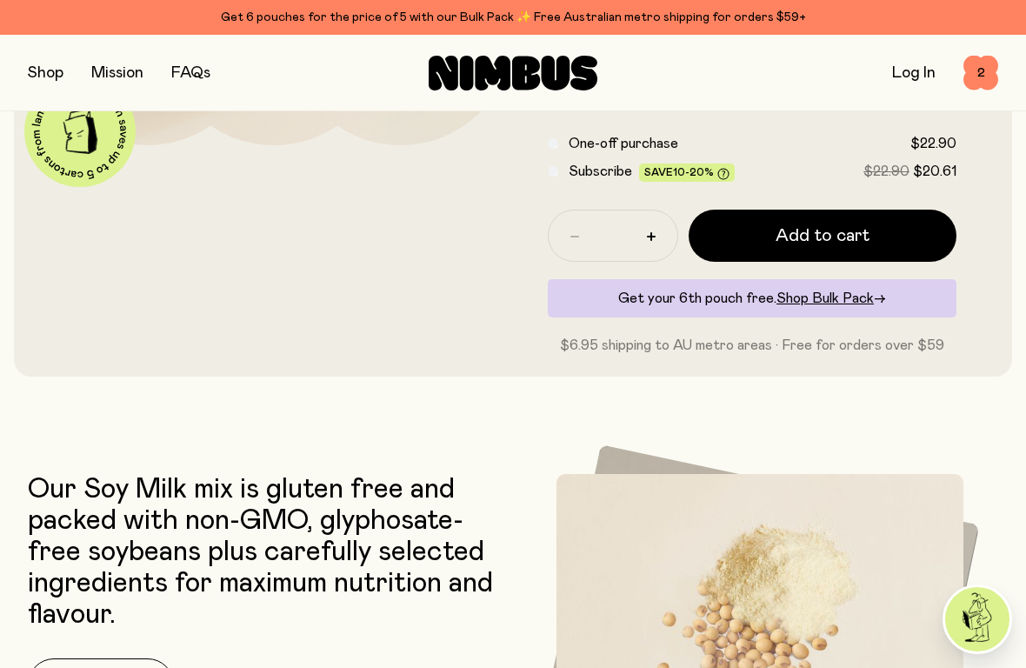
click at [55, 77] on button "button" at bounding box center [46, 73] width 36 height 24
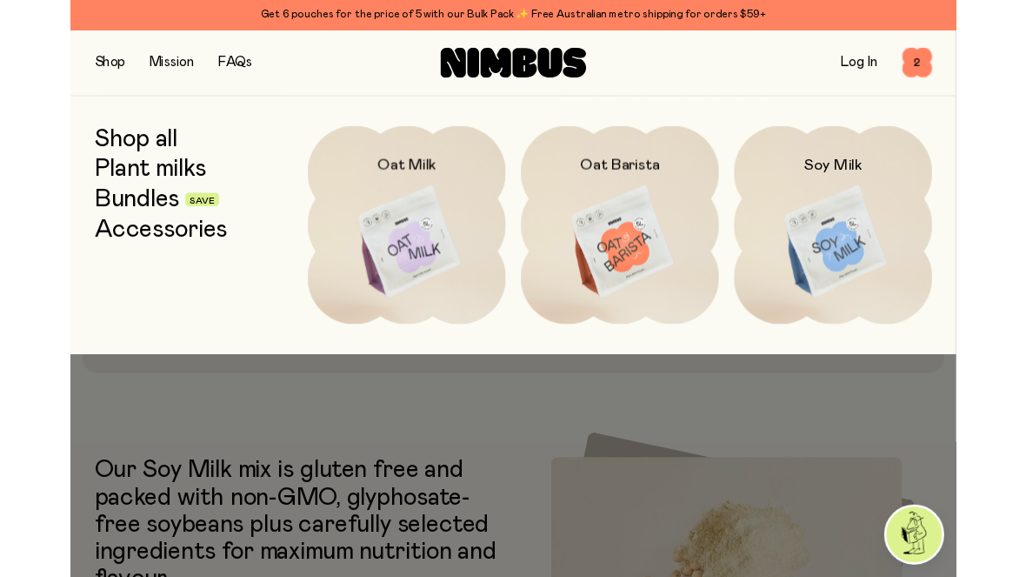
scroll to position [363, 0]
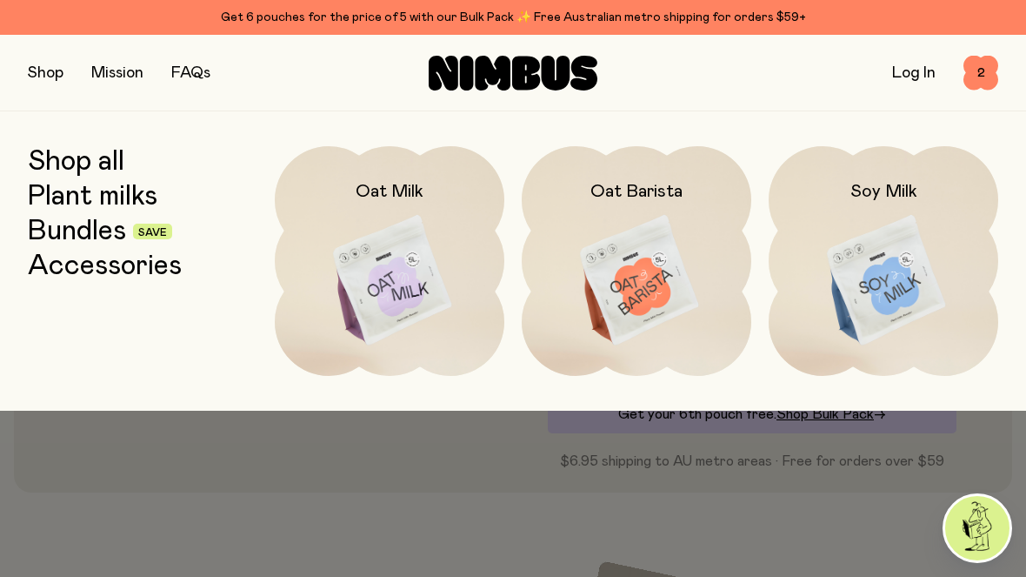
click at [62, 75] on button "button" at bounding box center [46, 73] width 36 height 24
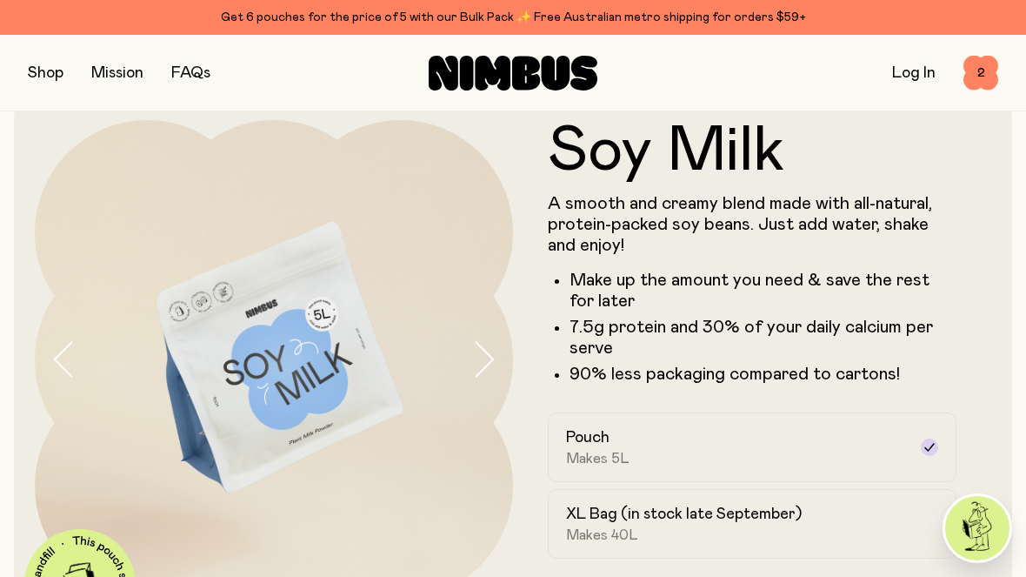
scroll to position [0, 0]
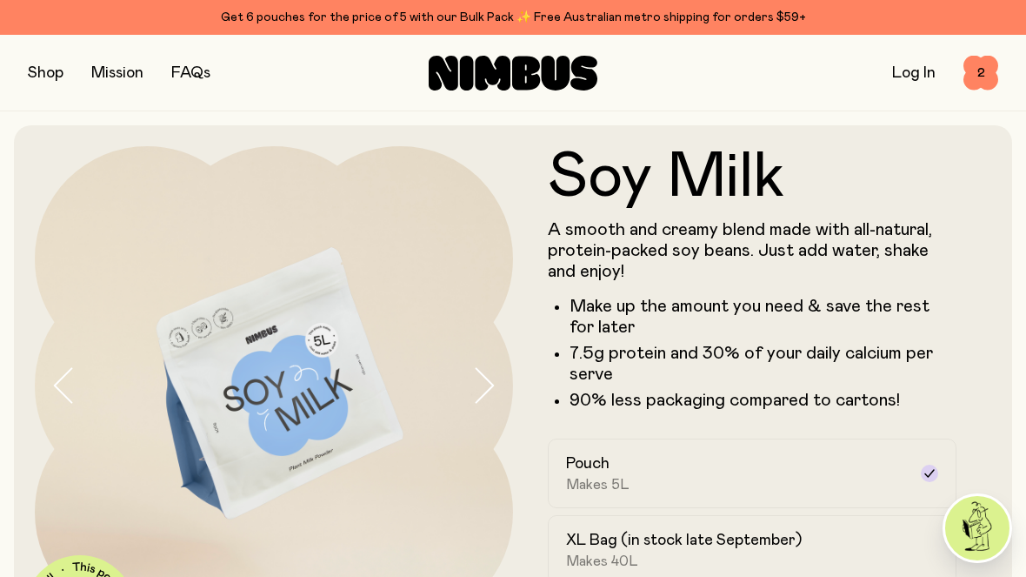
click at [55, 69] on button "button" at bounding box center [46, 73] width 36 height 24
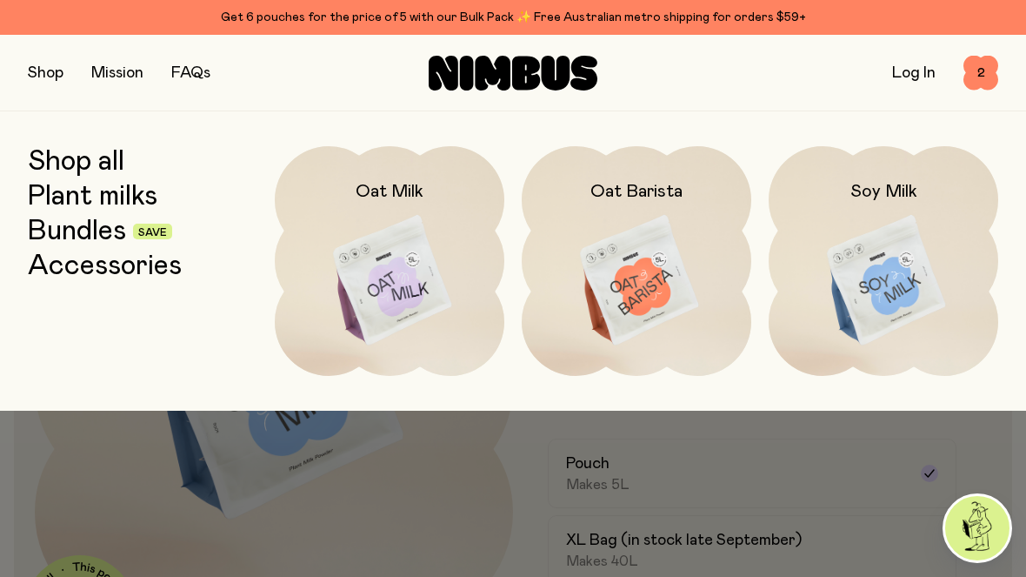
click at [885, 285] on img at bounding box center [884, 281] width 230 height 270
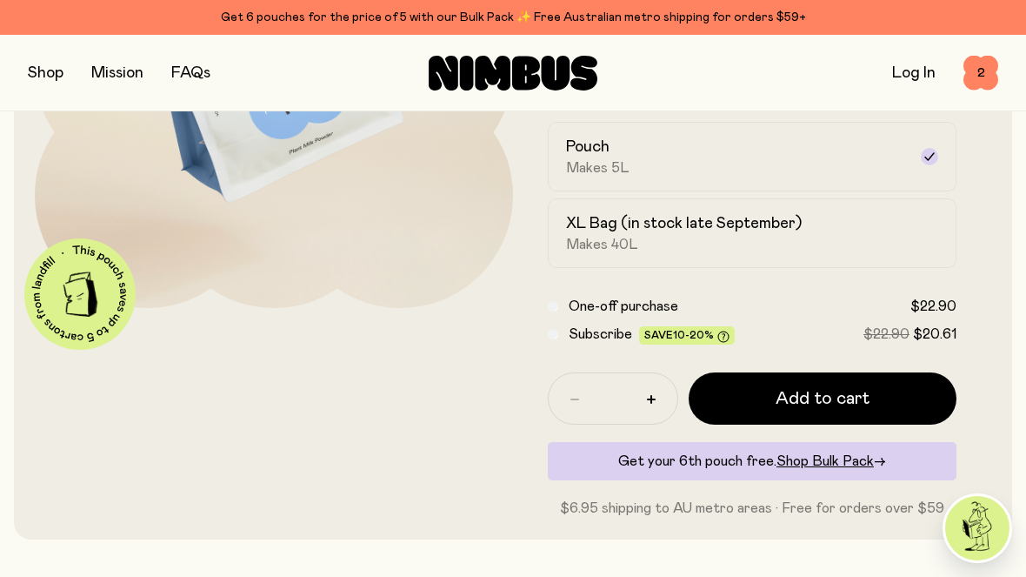
scroll to position [310, 0]
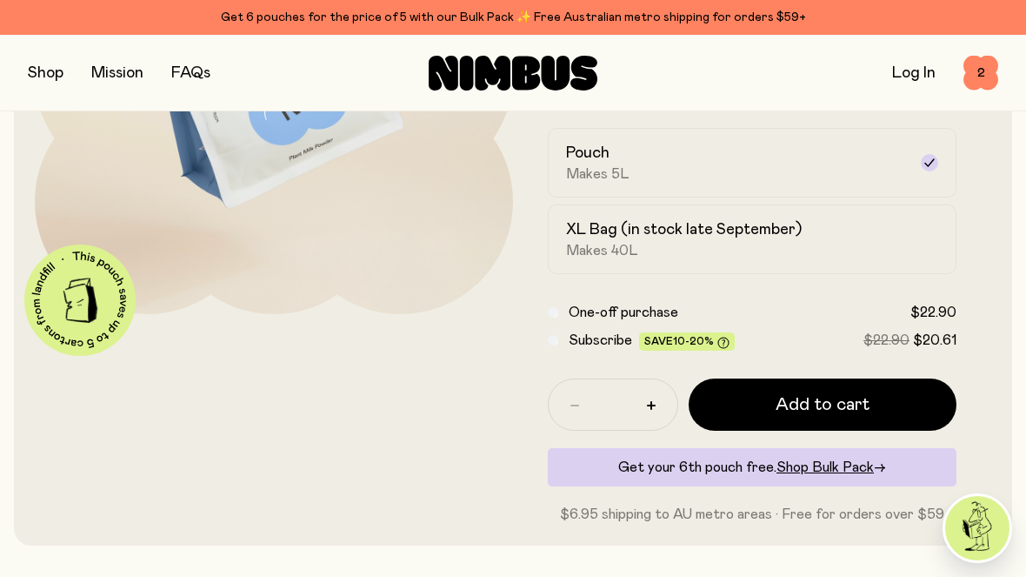
click at [923, 159] on icon at bounding box center [930, 163] width 14 height 14
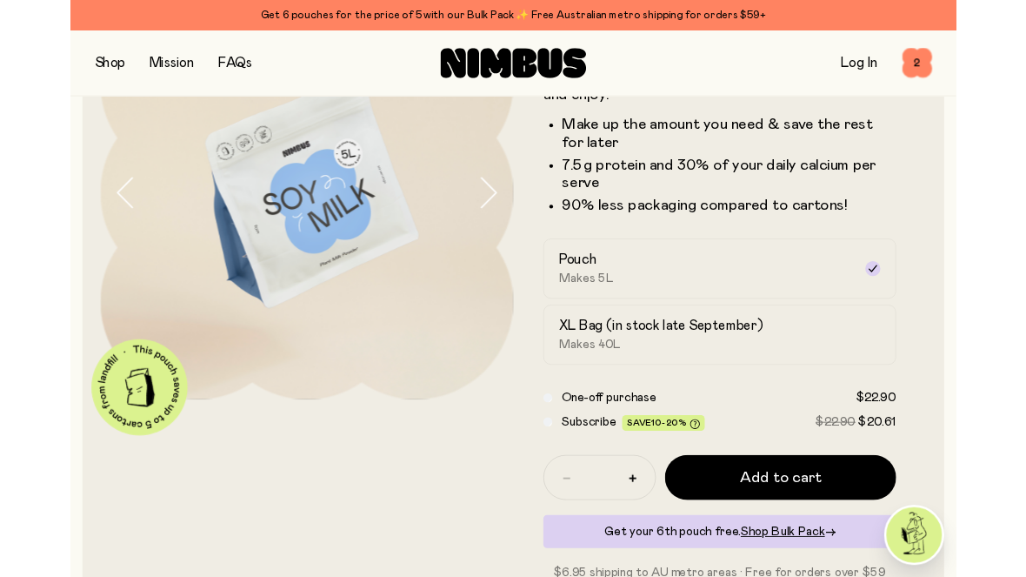
scroll to position [0, 0]
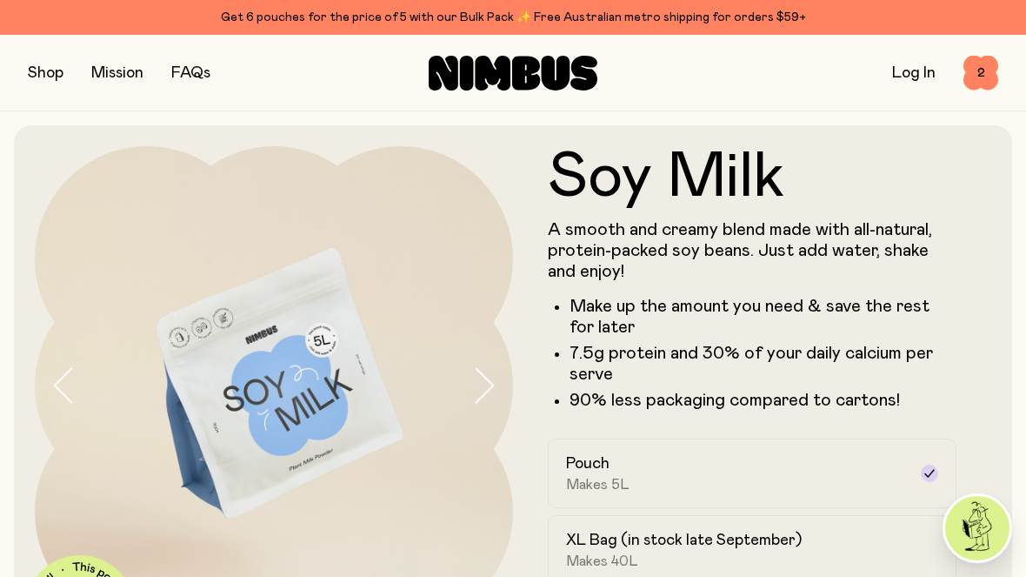
click at [52, 79] on button "button" at bounding box center [46, 73] width 36 height 24
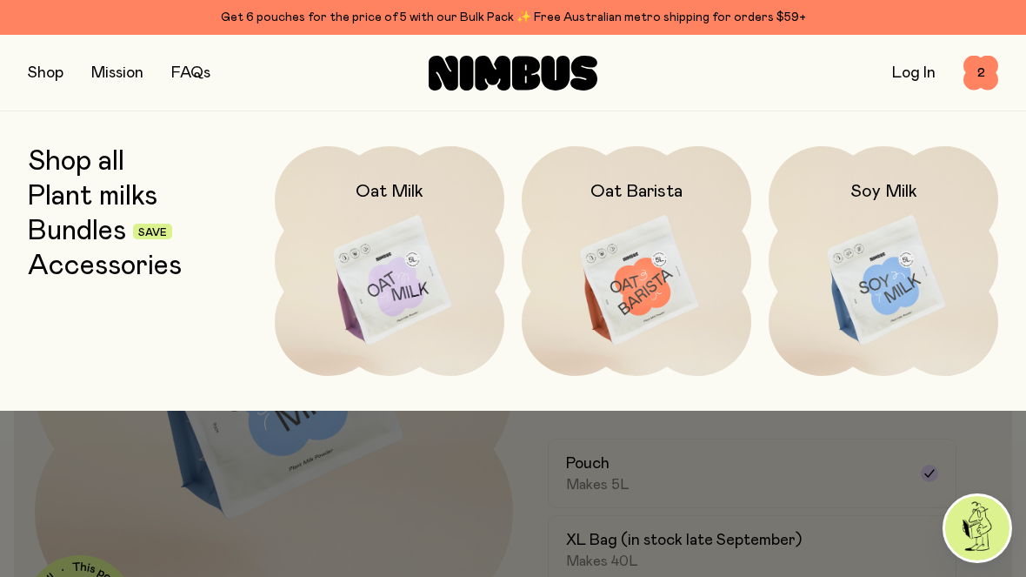
click at [410, 273] on img at bounding box center [390, 281] width 230 height 270
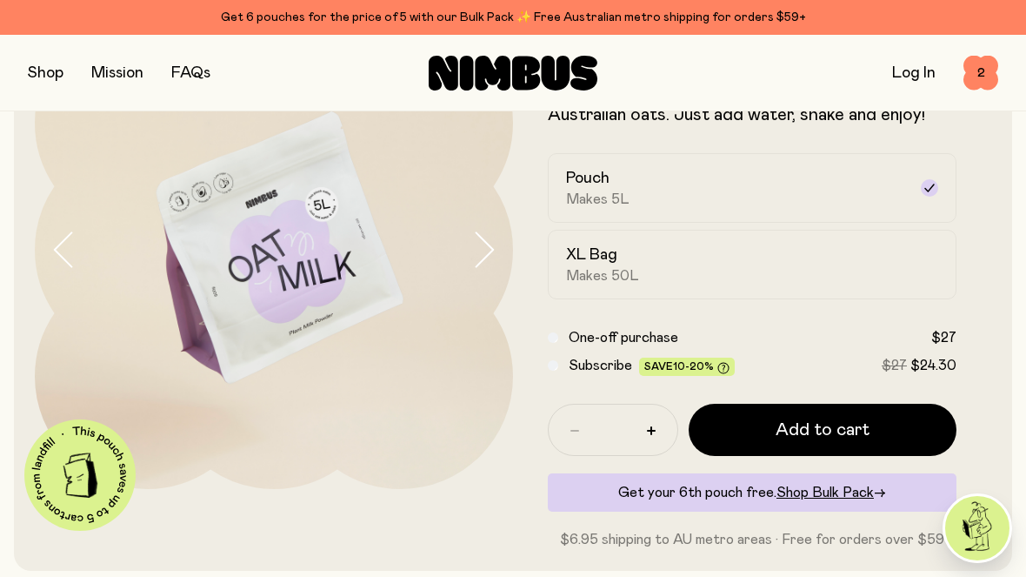
scroll to position [134, 0]
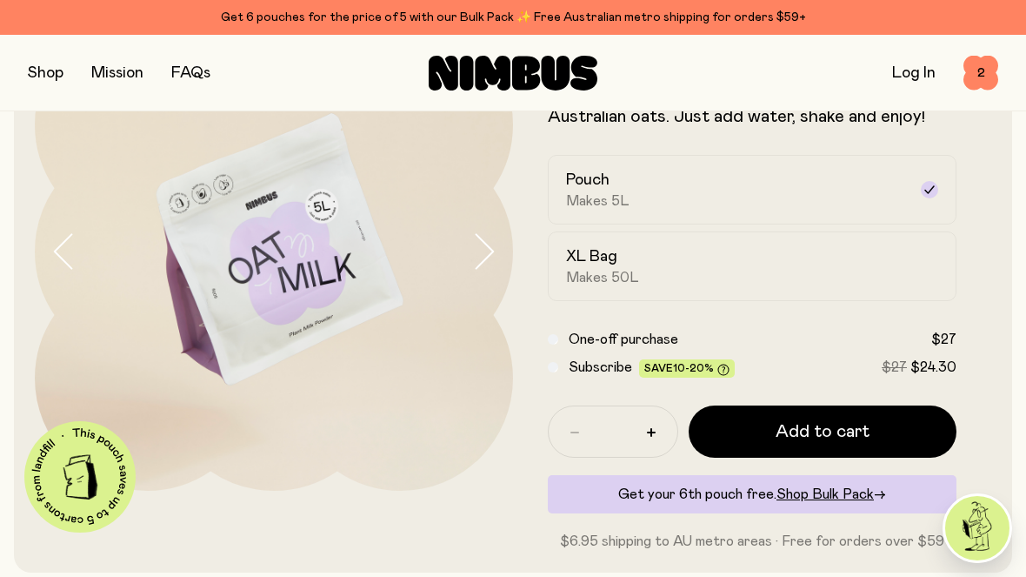
click at [983, 69] on span "2" at bounding box center [980, 73] width 35 height 35
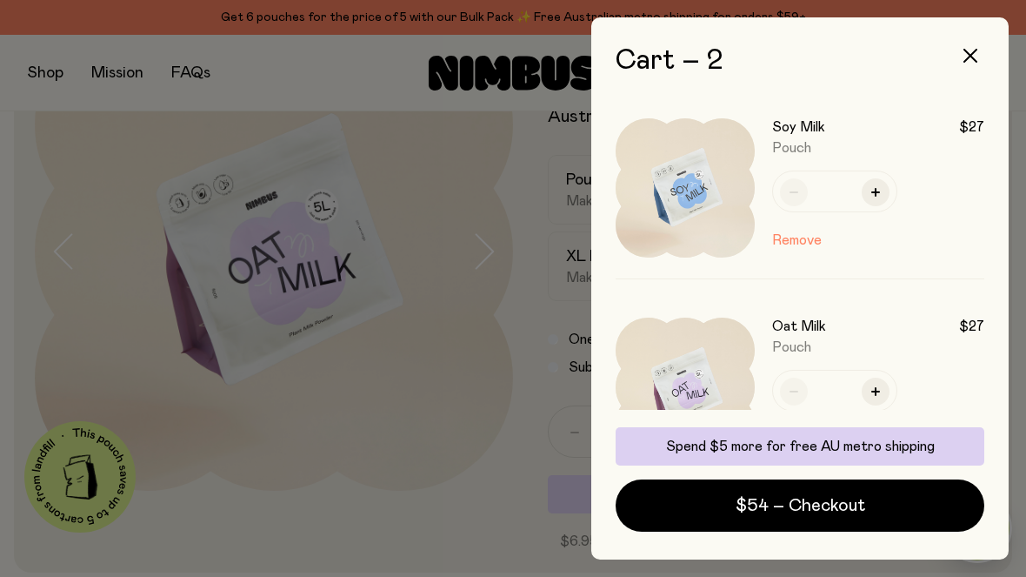
click at [417, 441] on div at bounding box center [513, 288] width 1026 height 577
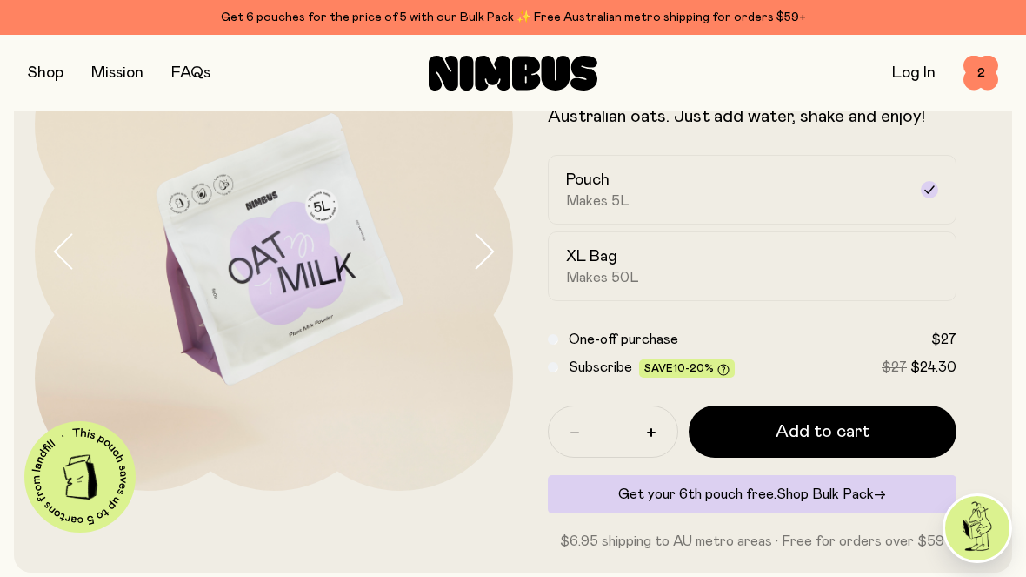
click at [835, 423] on span "Add to cart" at bounding box center [823, 431] width 94 height 24
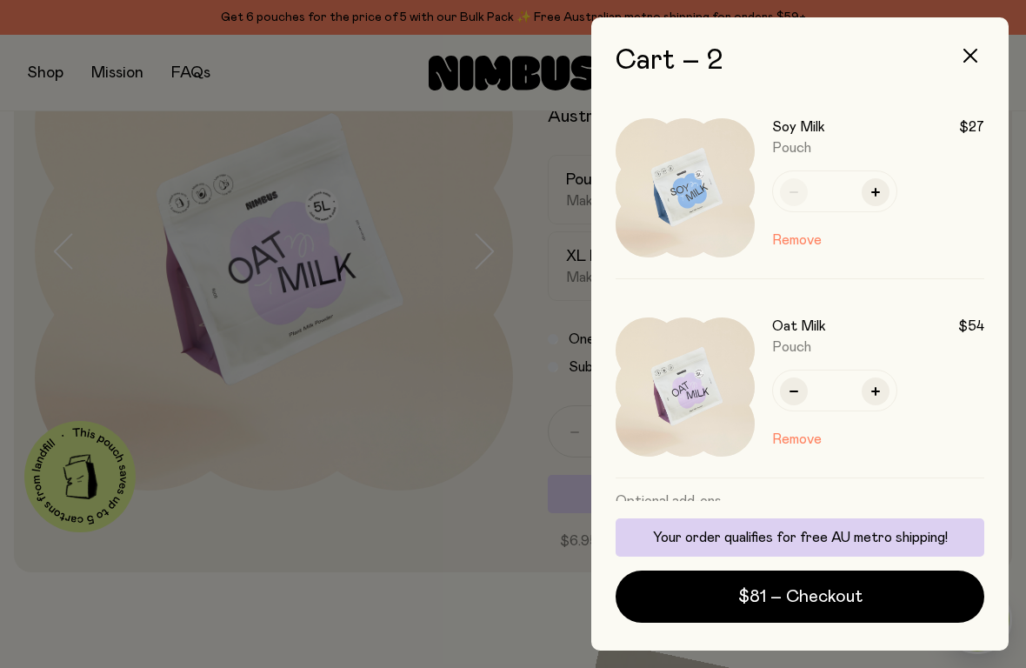
click at [845, 576] on span "$81 – Checkout" at bounding box center [800, 596] width 124 height 24
